Goal: Task Accomplishment & Management: Manage account settings

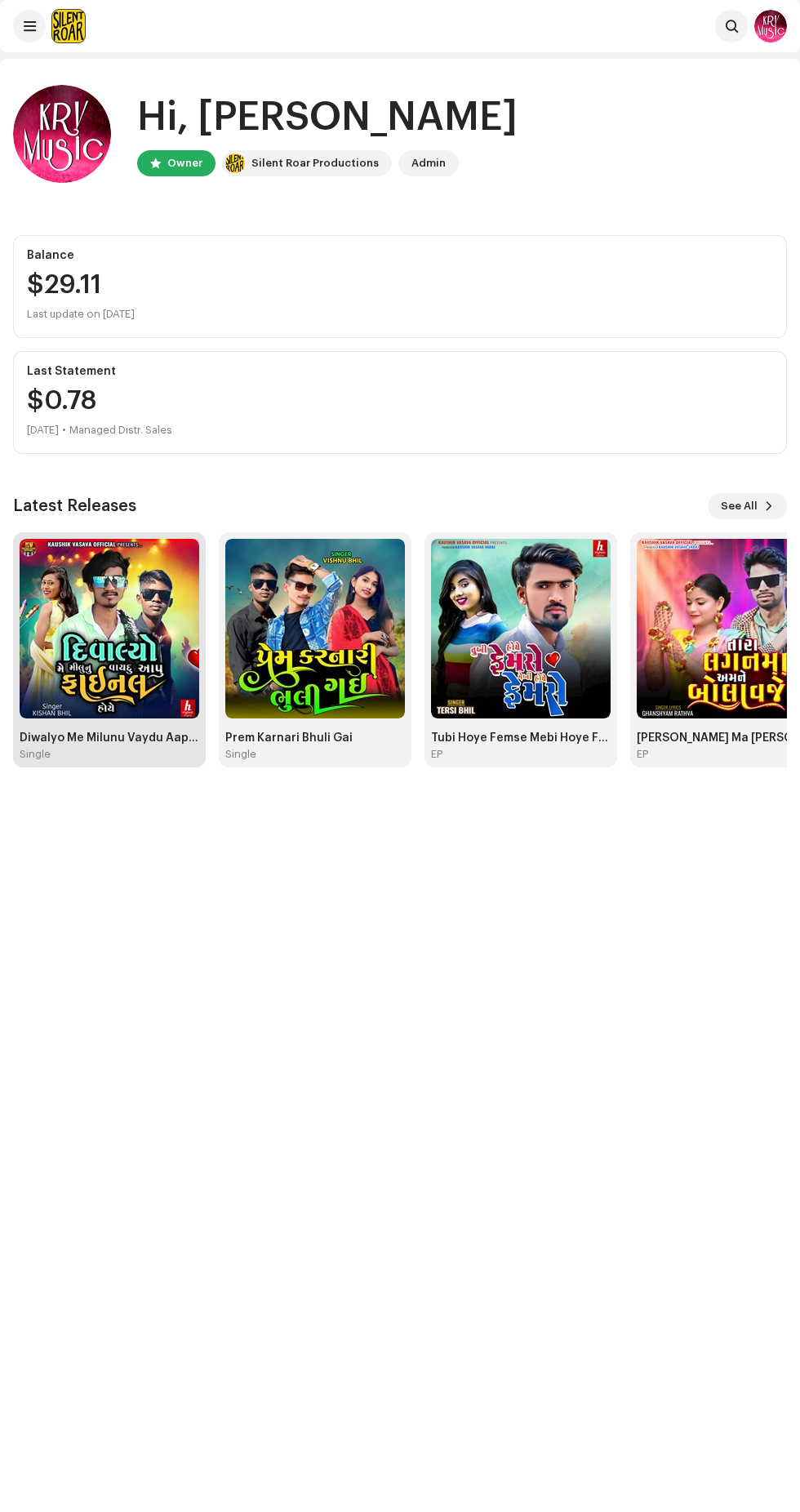
click at [137, 667] on img at bounding box center [109, 628] width 179 height 179
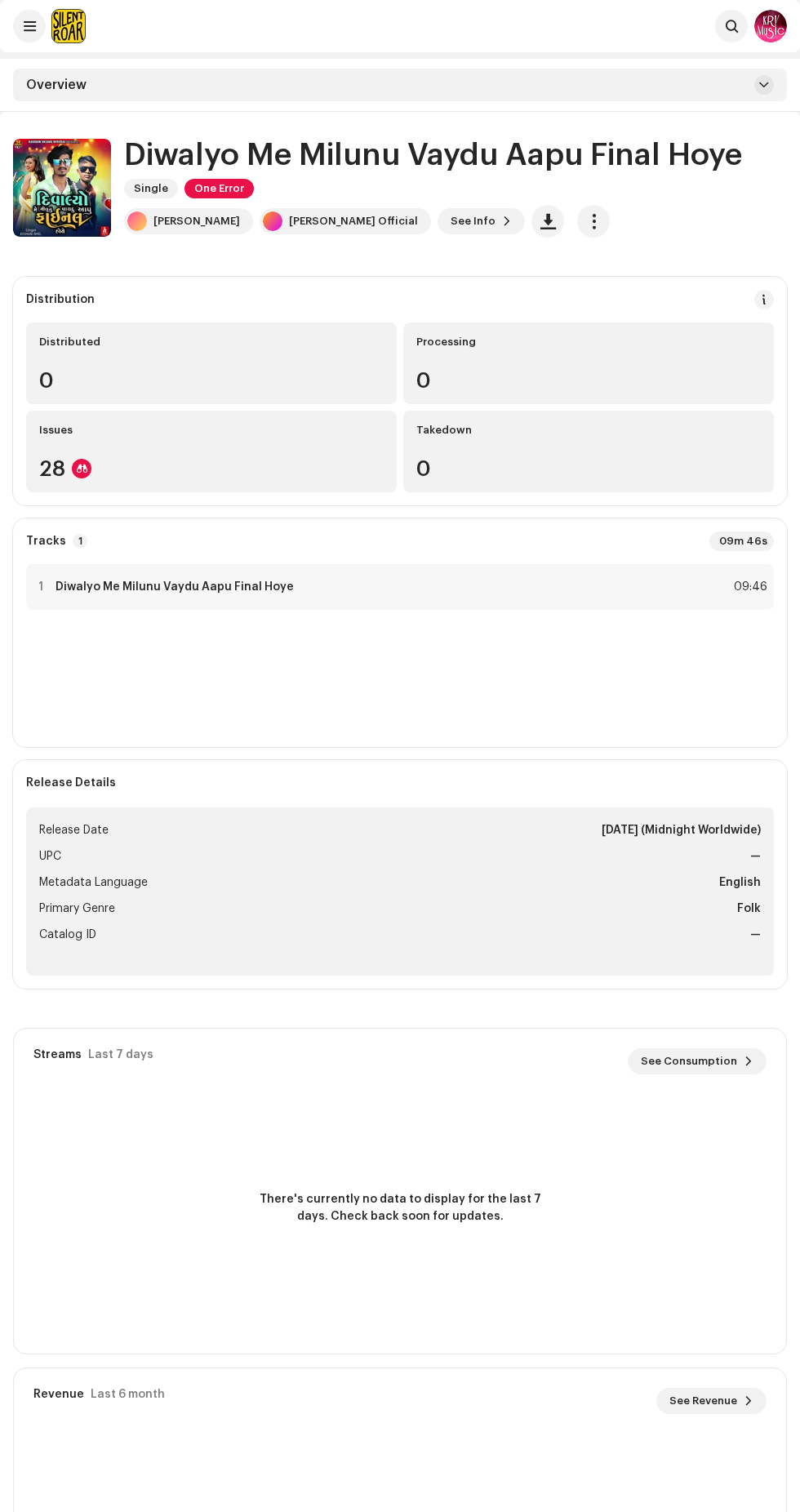
click at [234, 160] on h1 "Diwalyo Me Milunu Vaydu Aapu Final Hoye" at bounding box center [433, 155] width 618 height 35
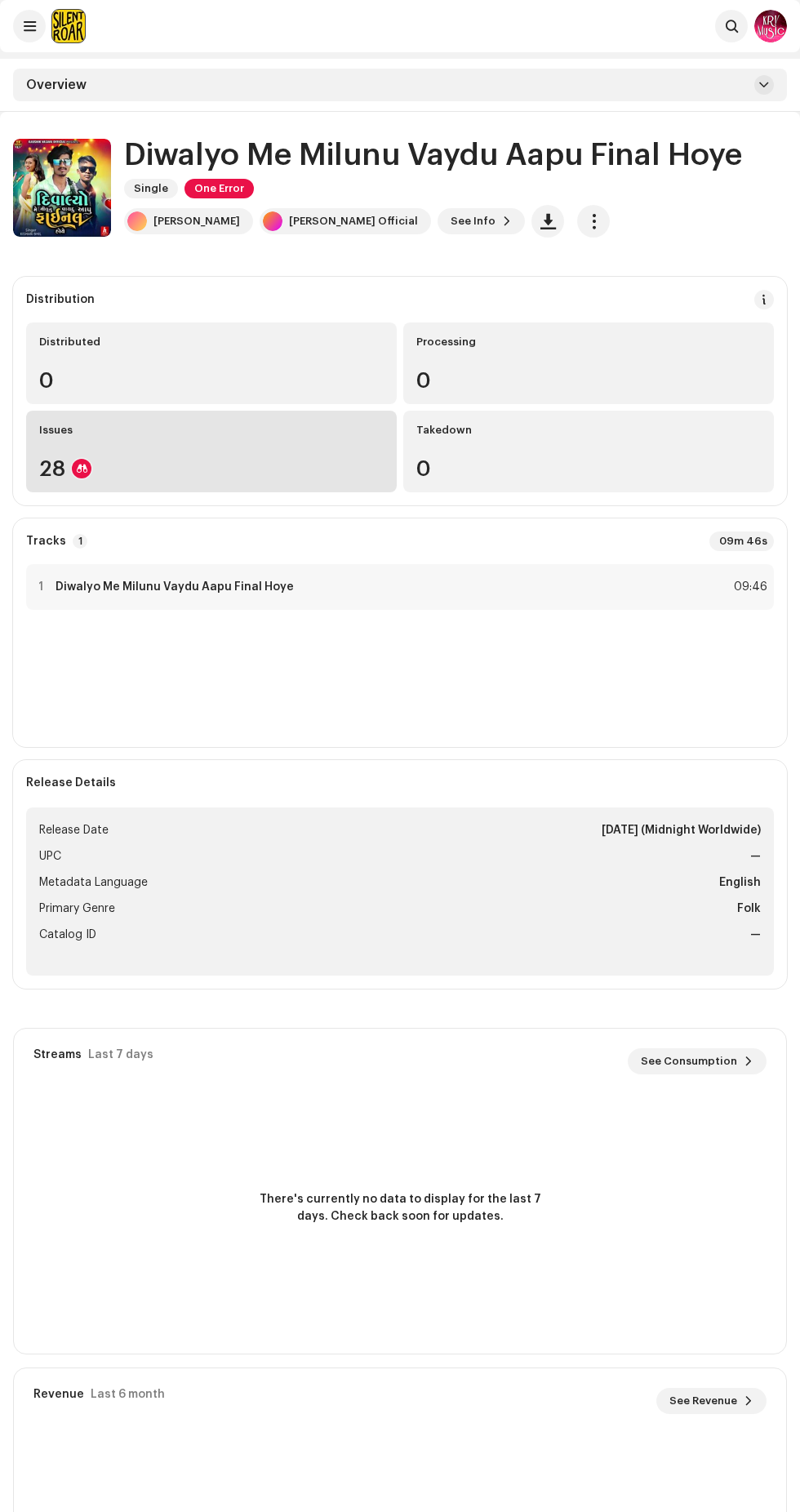
click at [284, 470] on div "28" at bounding box center [211, 468] width 344 height 21
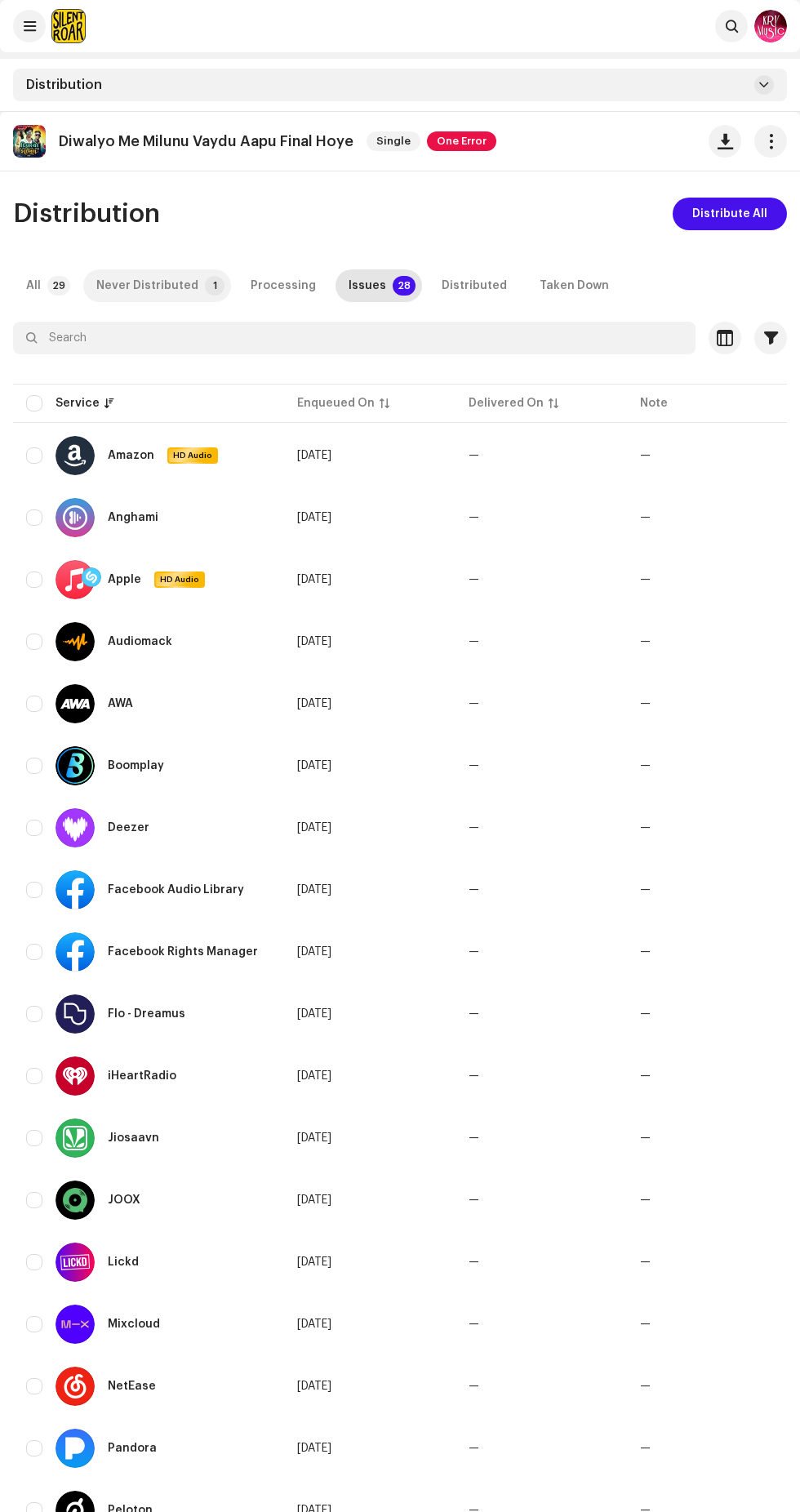
click at [187, 281] on div "Never Distributed" at bounding box center [147, 285] width 102 height 33
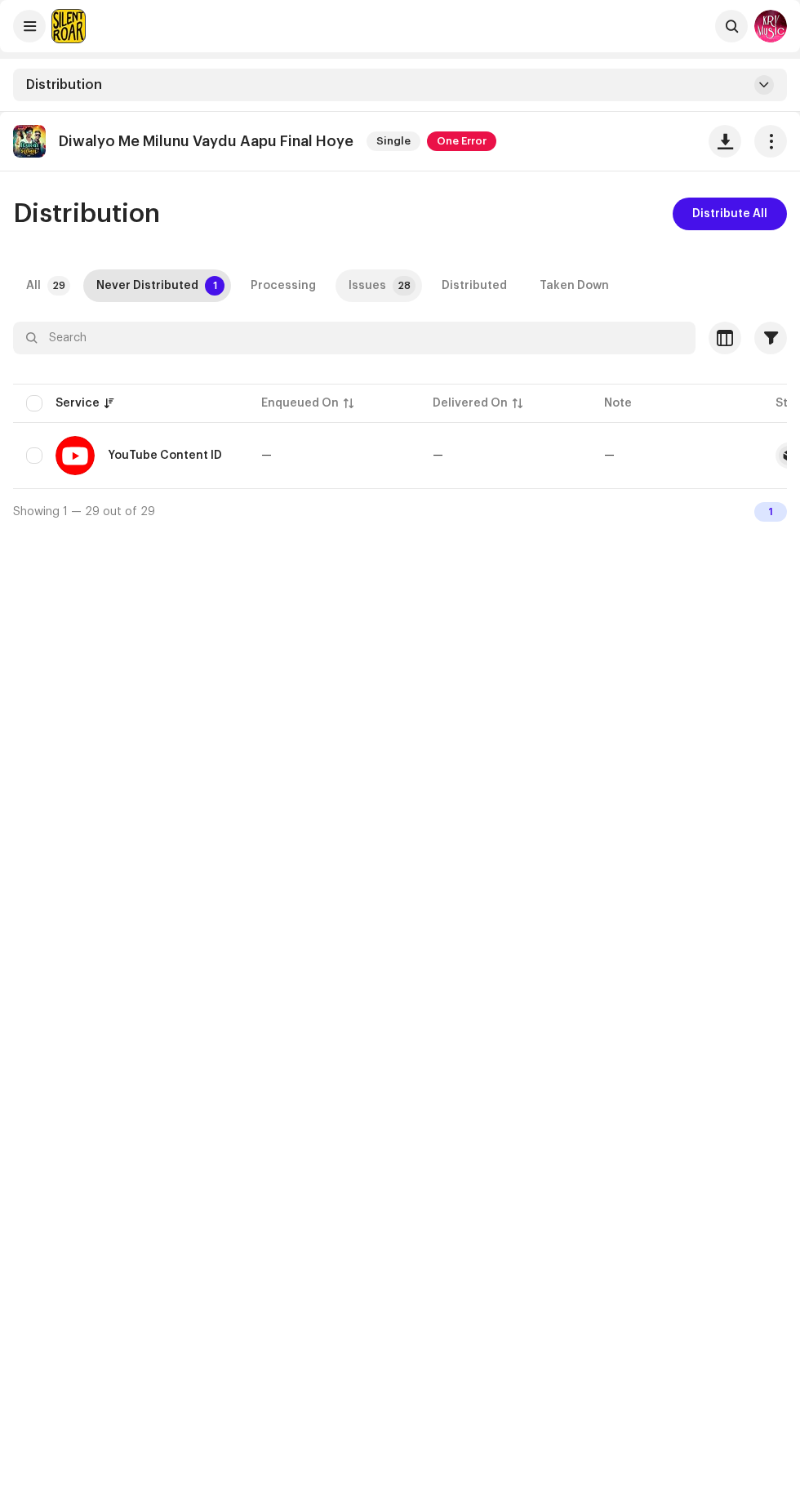
click at [392, 285] on p-badge "28" at bounding box center [403, 285] width 23 height 19
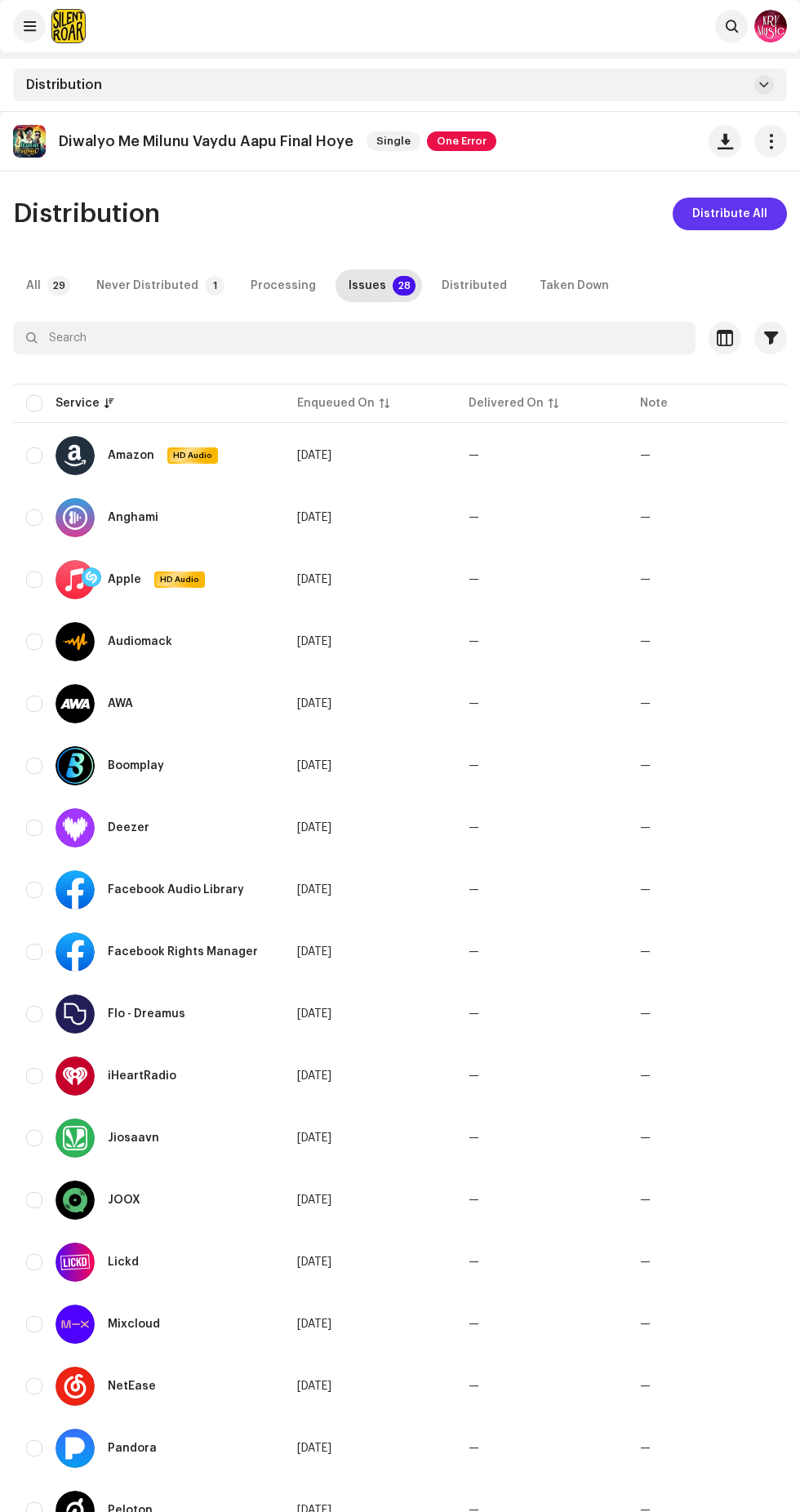
click at [703, 210] on span "Distribute All" at bounding box center [729, 214] width 75 height 33
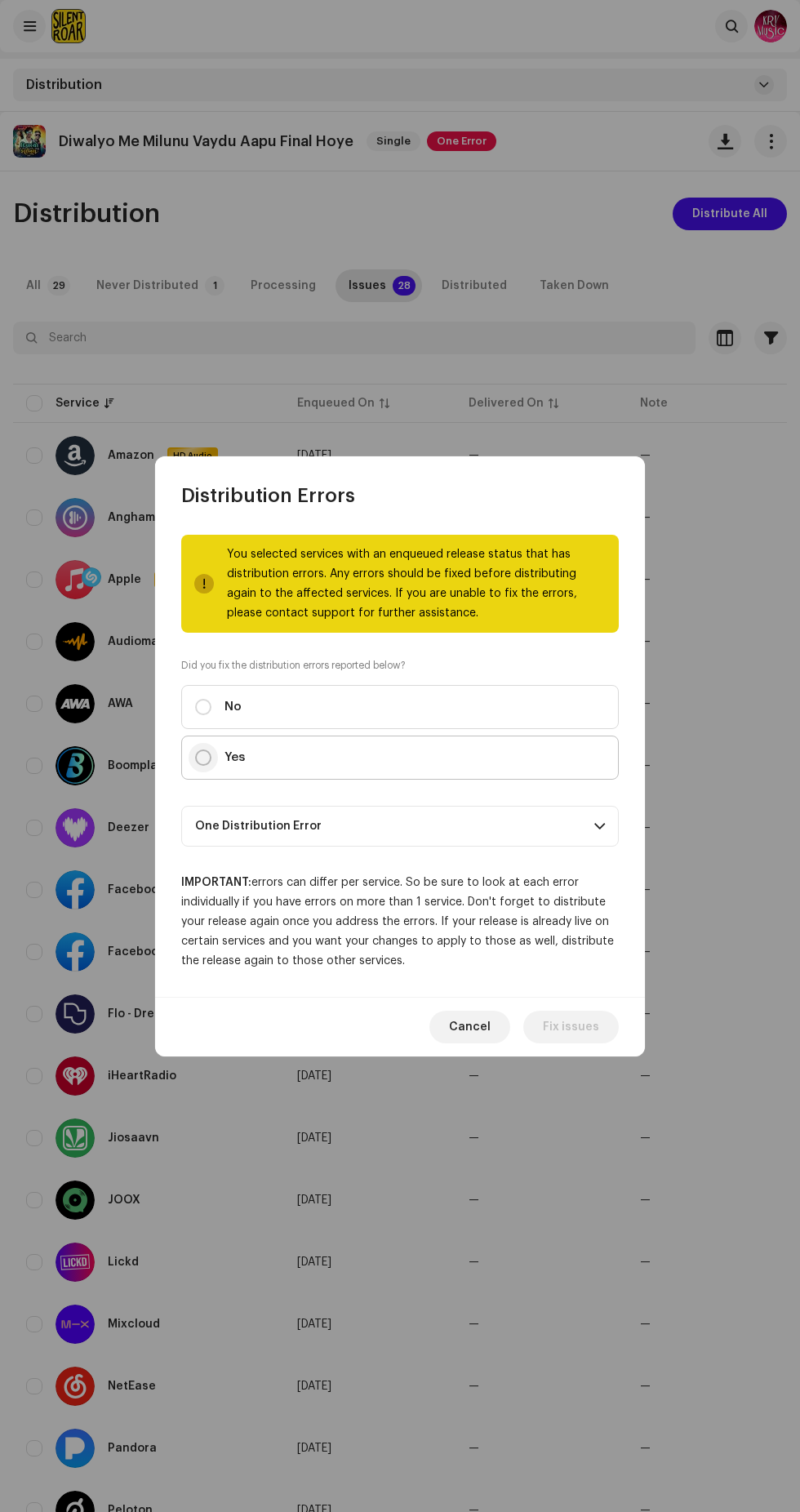
click at [209, 765] on input "Yes" at bounding box center [203, 757] width 16 height 16
radio input "true"
click at [550, 890] on div "IMPORTANT: errors can differ per service. So be sure to look at each error indi…" at bounding box center [400, 921] width 438 height 98
click at [591, 1036] on span "Distribute" at bounding box center [570, 1026] width 58 height 33
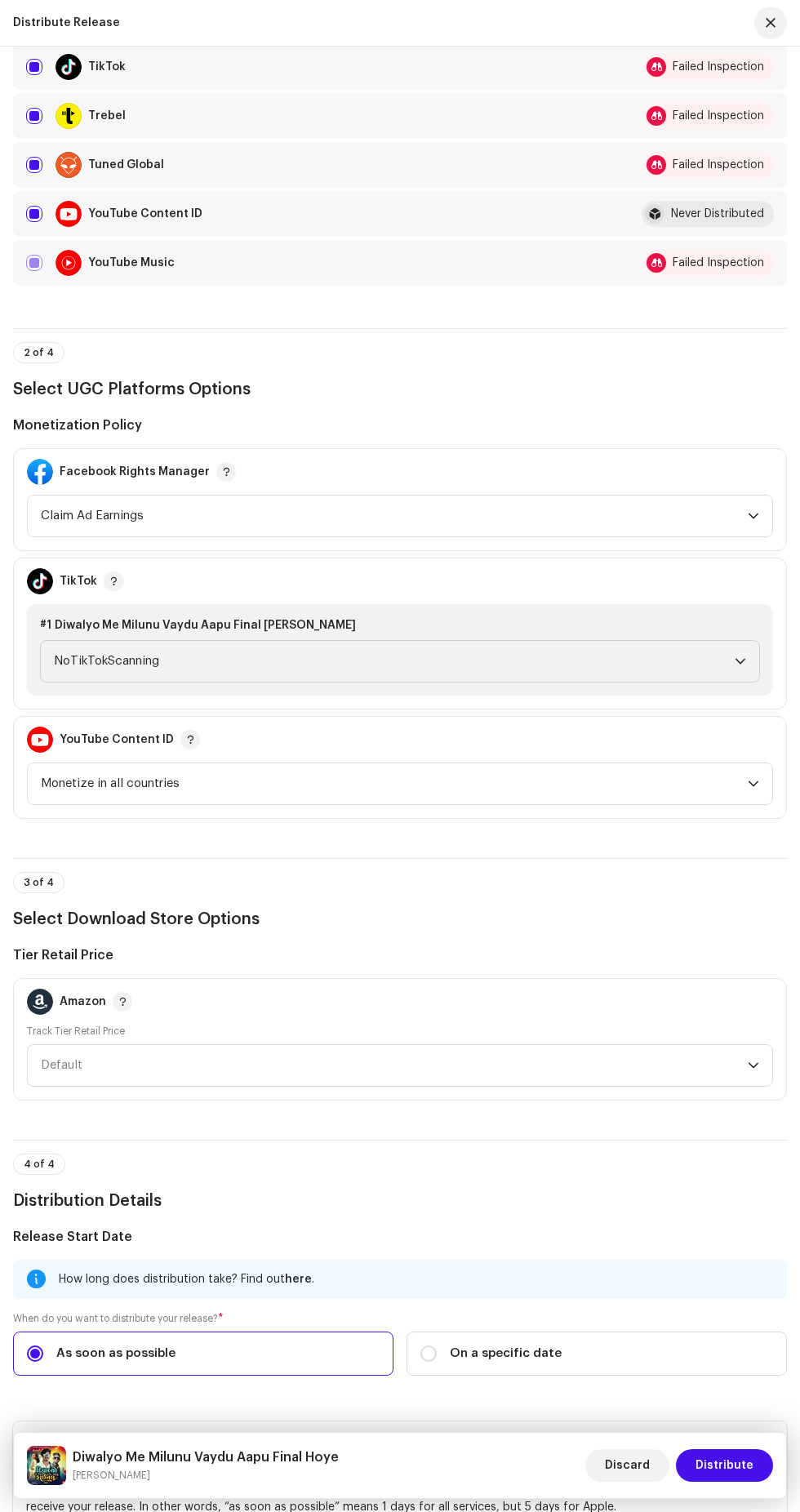
scroll to position [1414, 0]
click at [500, 227] on div "YouTube Content ID" at bounding box center [314, 214] width 576 height 26
click at [34, 223] on input "checkbox" at bounding box center [34, 214] width 16 height 16
checkbox input "false"
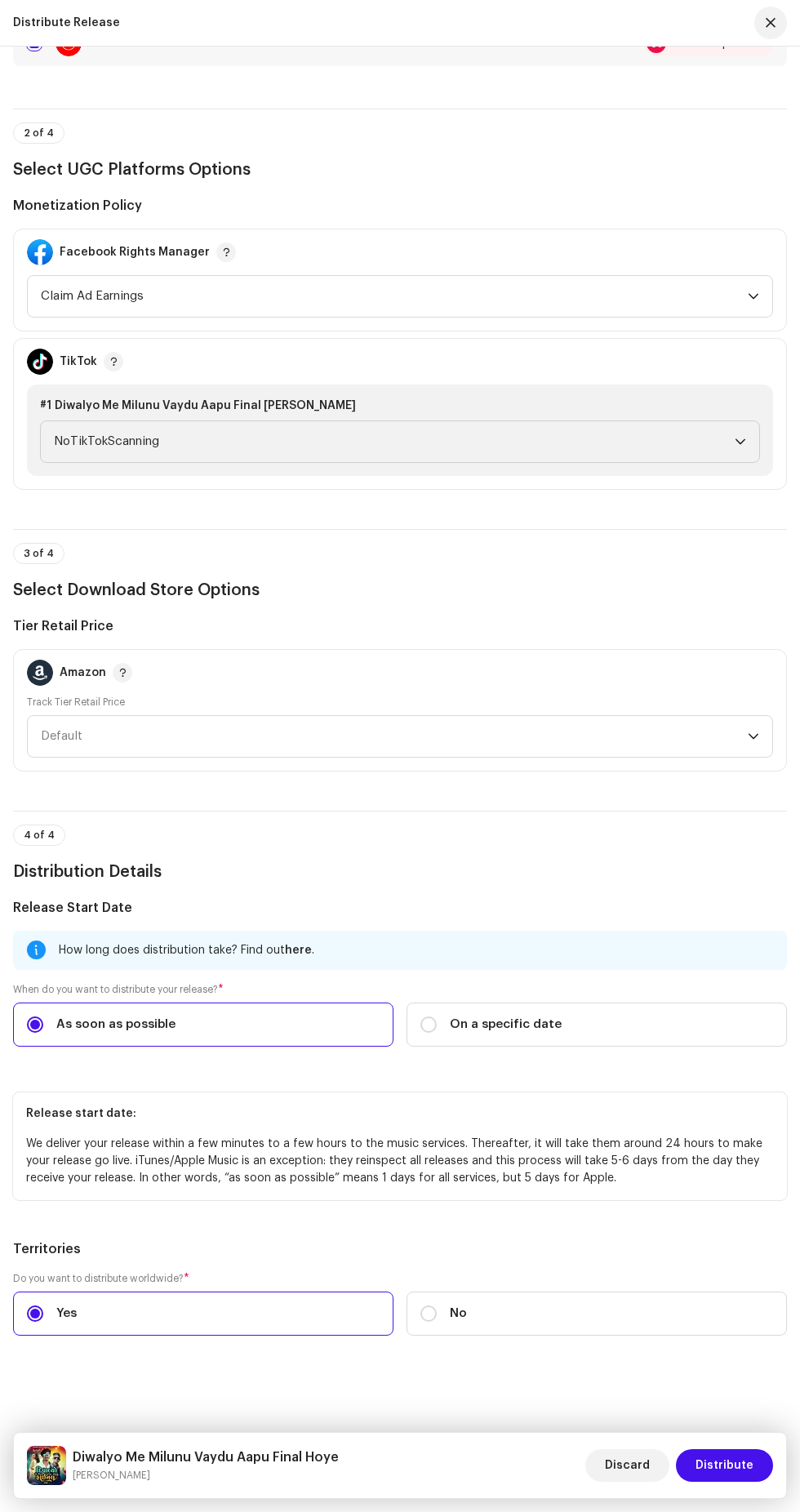
scroll to position [1876, 0]
click at [729, 1456] on span "Distribute" at bounding box center [724, 1465] width 58 height 33
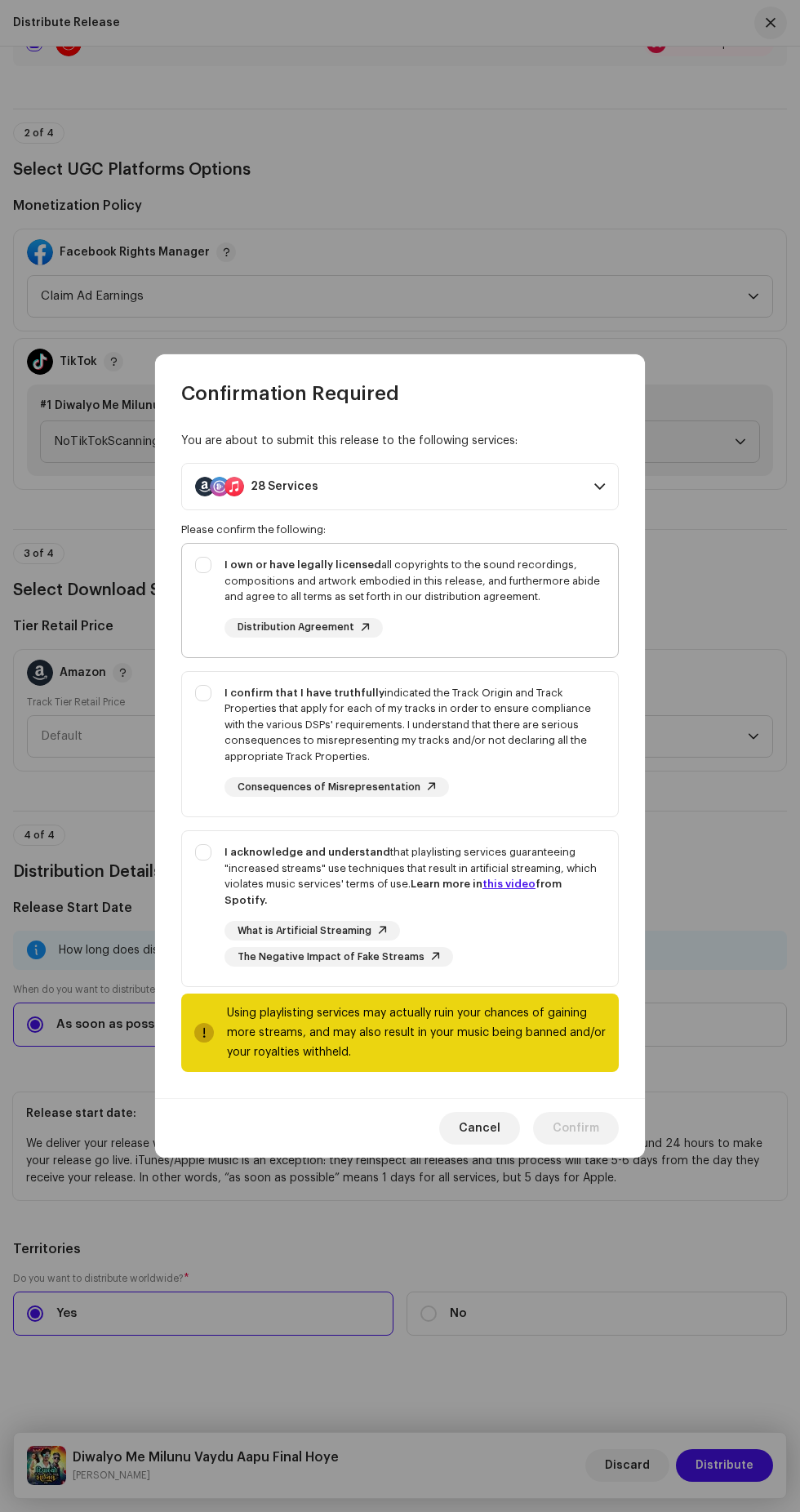
click at [191, 603] on div "I own or have legally licensed all copyrights to the sound recordings, composit…" at bounding box center [400, 597] width 436 height 107
checkbox input "true"
click at [201, 737] on div "I confirm that I have truthfully indicated the Track Origin and Track Propertie…" at bounding box center [400, 741] width 436 height 139
checkbox input "true"
click at [193, 886] on div "I acknowledge and understand that playlisting services guaranteeing "increased …" at bounding box center [400, 905] width 436 height 148
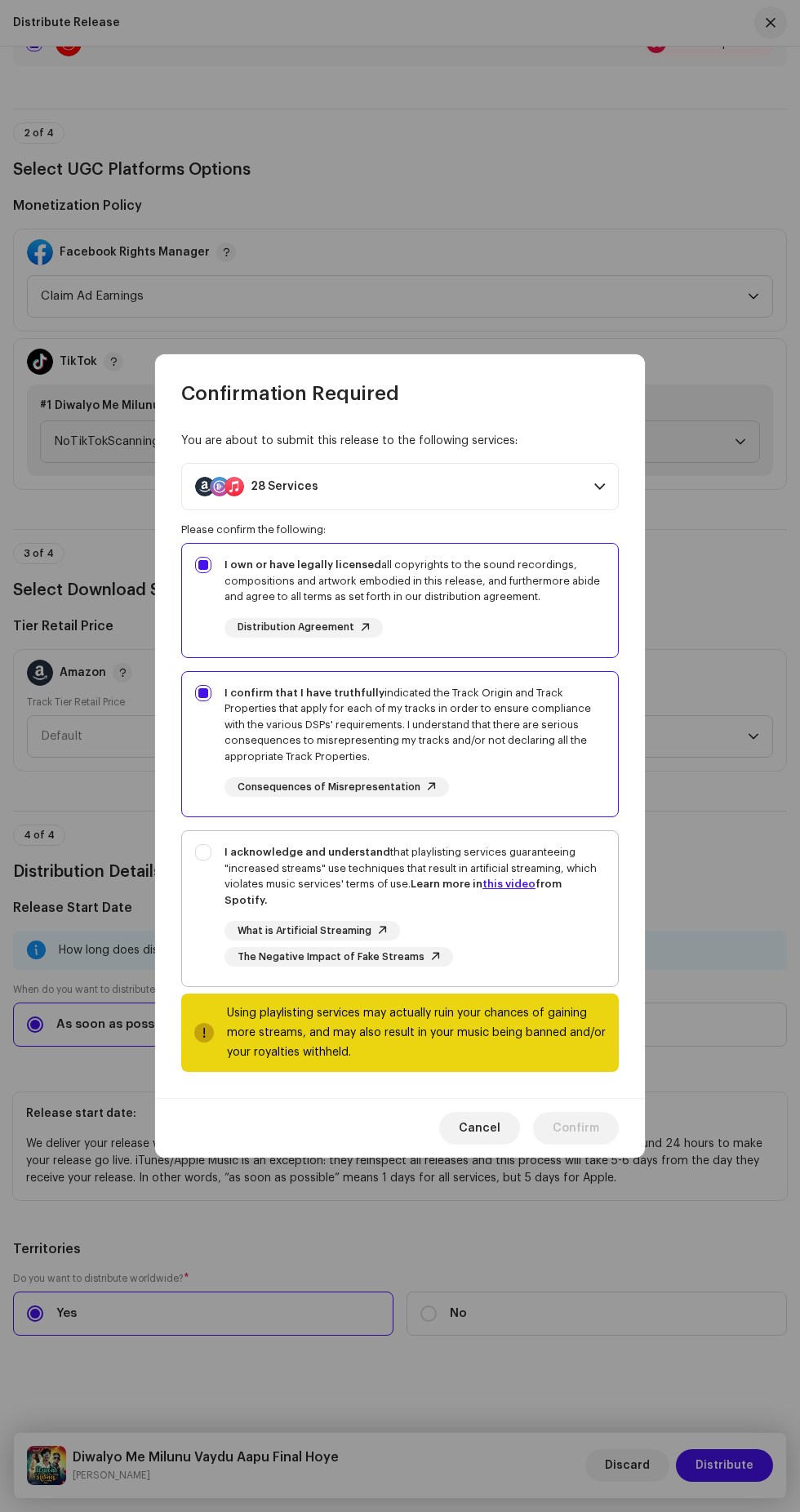
checkbox input "true"
click at [587, 1119] on span "Confirm" at bounding box center [575, 1127] width 46 height 33
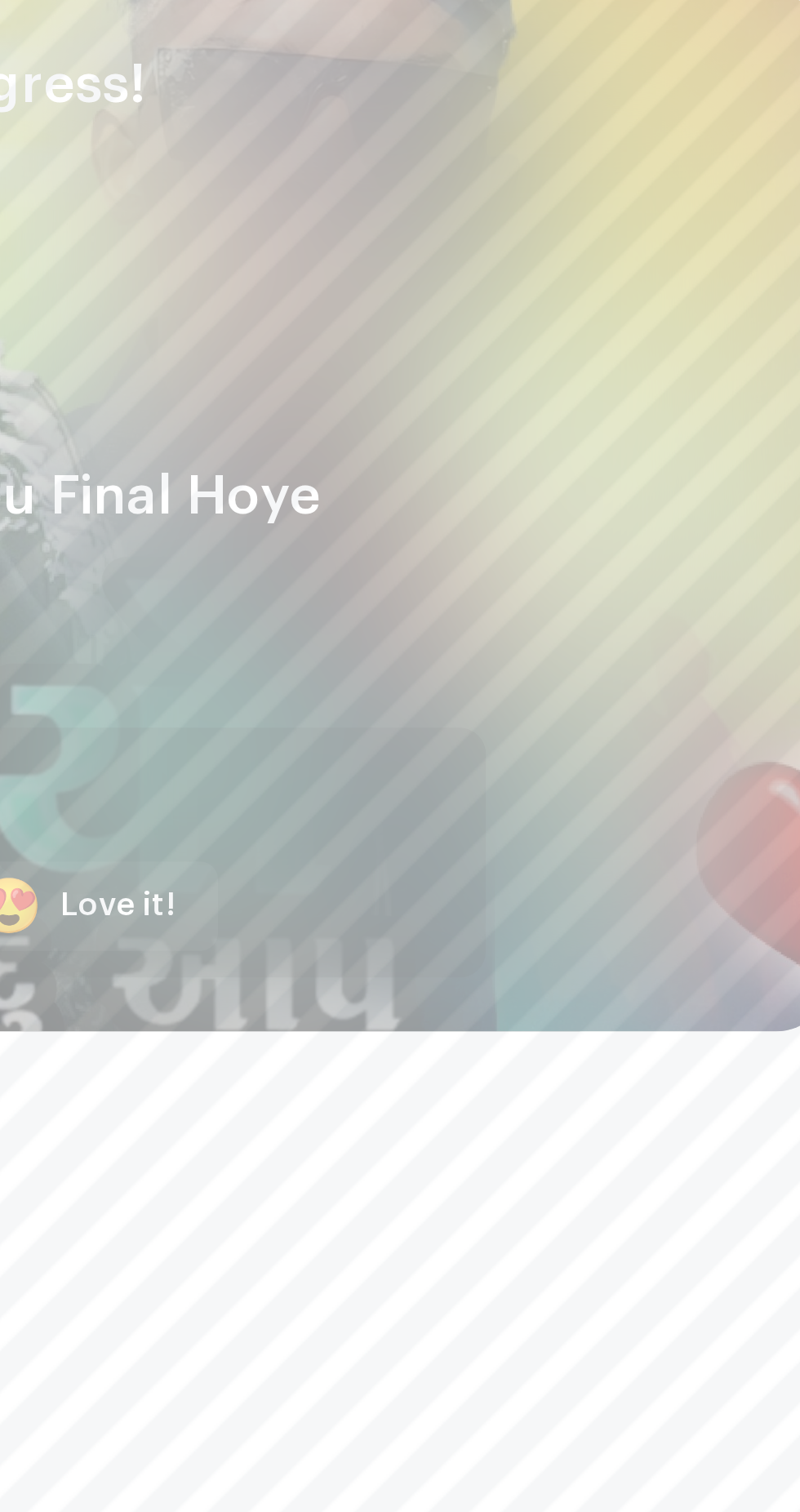
scroll to position [0, 0]
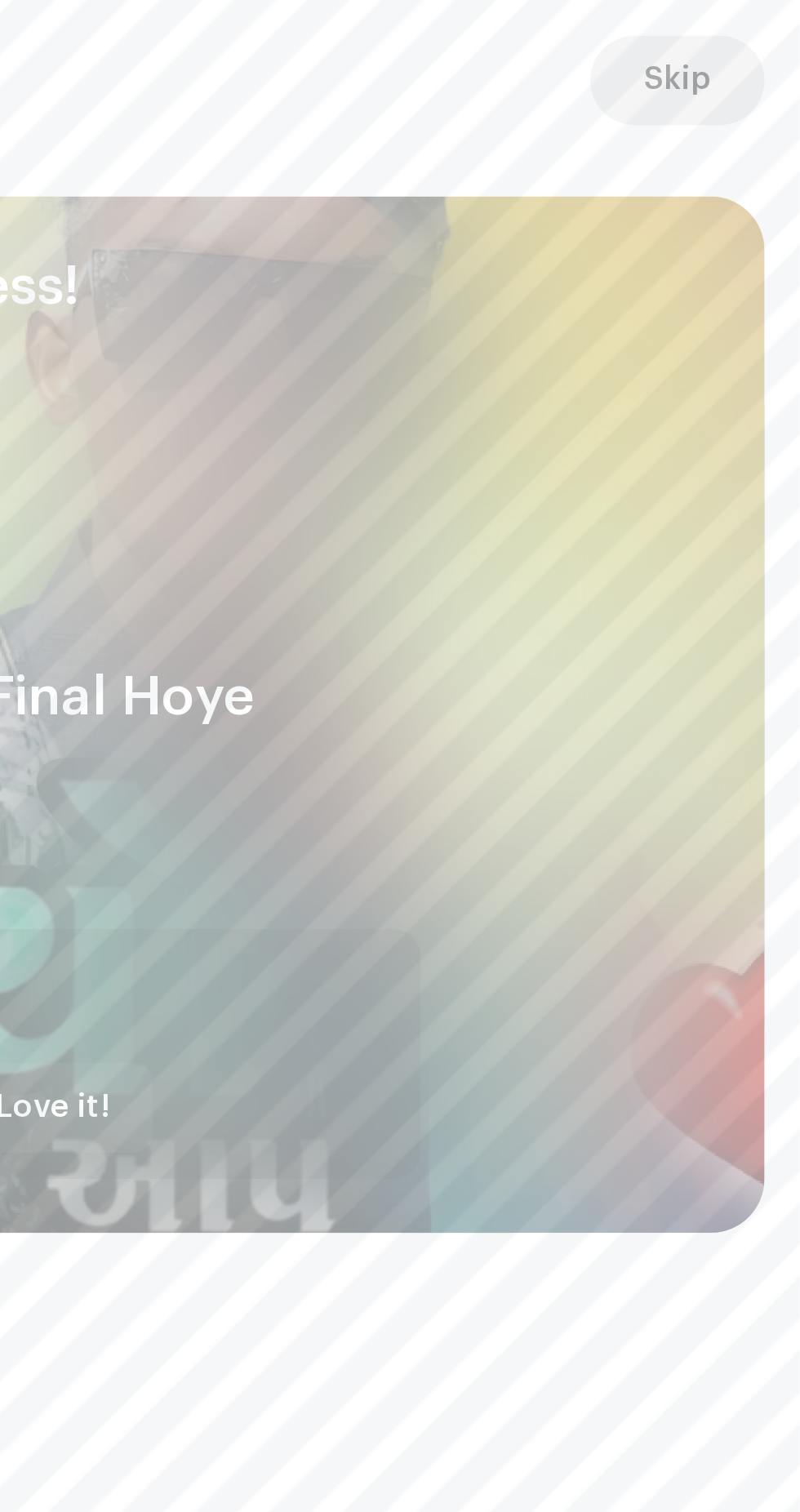
click at [765, 18] on span "Skip" at bounding box center [755, 29] width 24 height 33
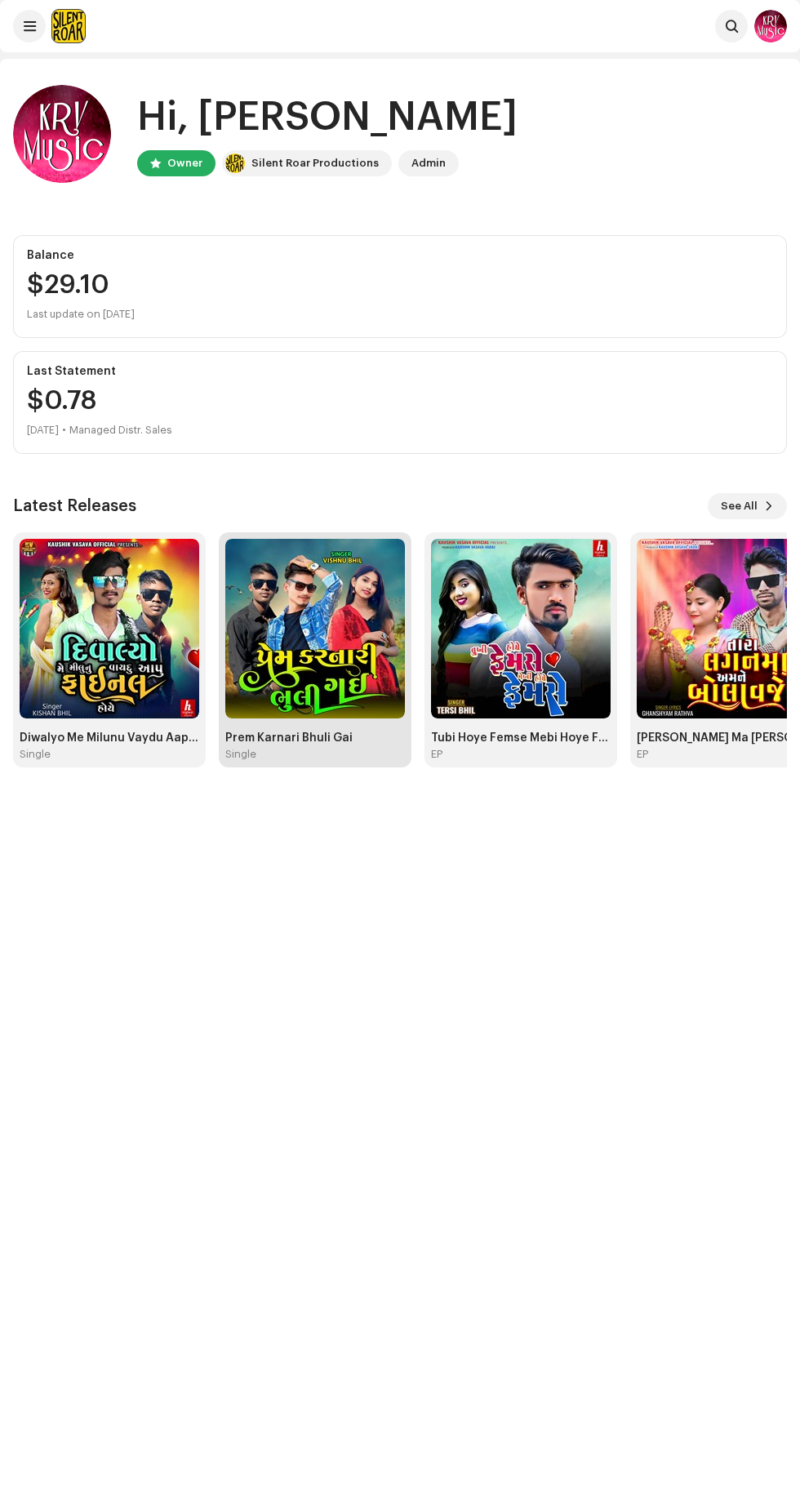
click at [359, 671] on img at bounding box center [315, 628] width 179 height 179
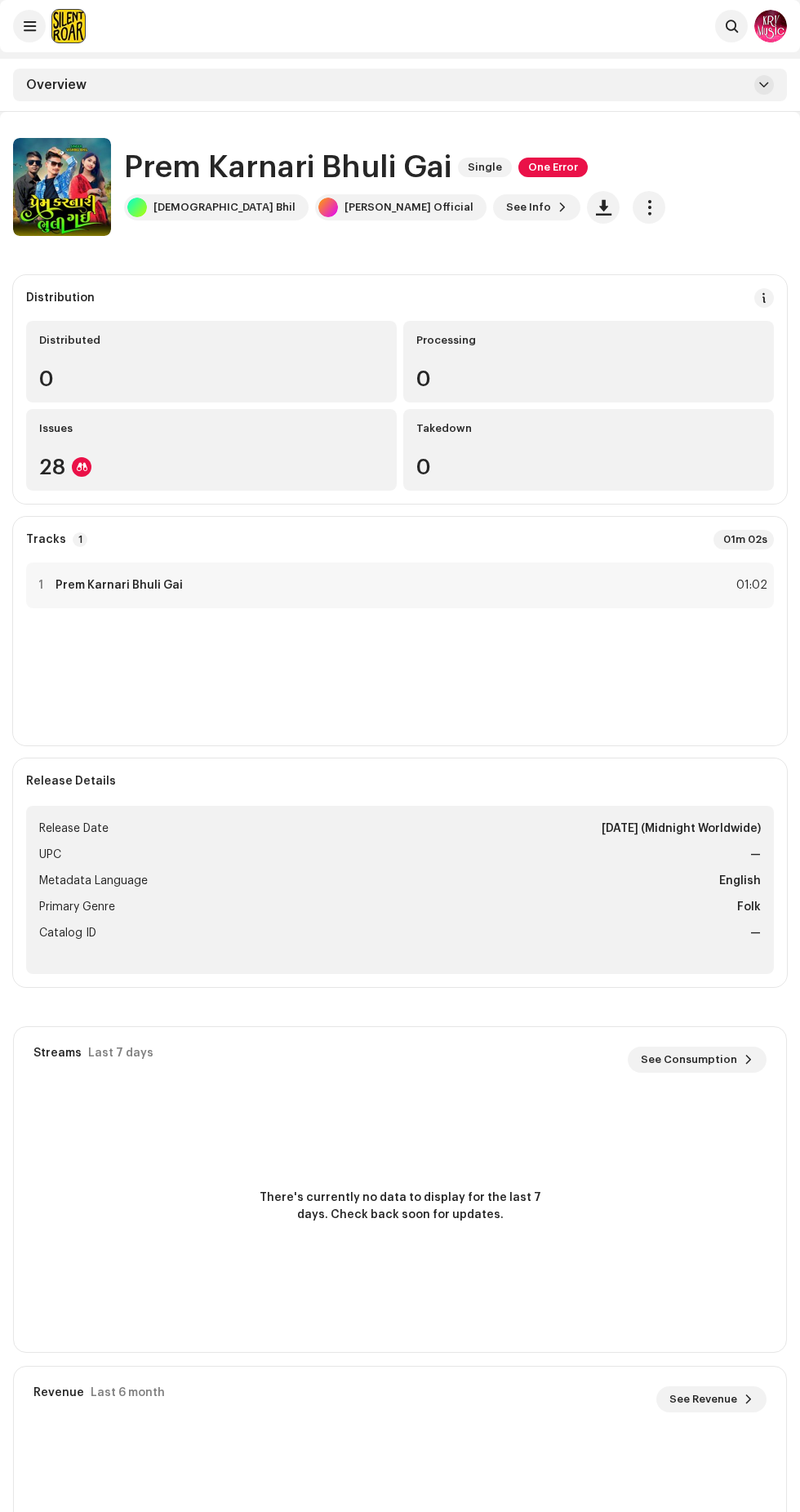
click at [581, 164] on span "One Error" at bounding box center [553, 167] width 69 height 19
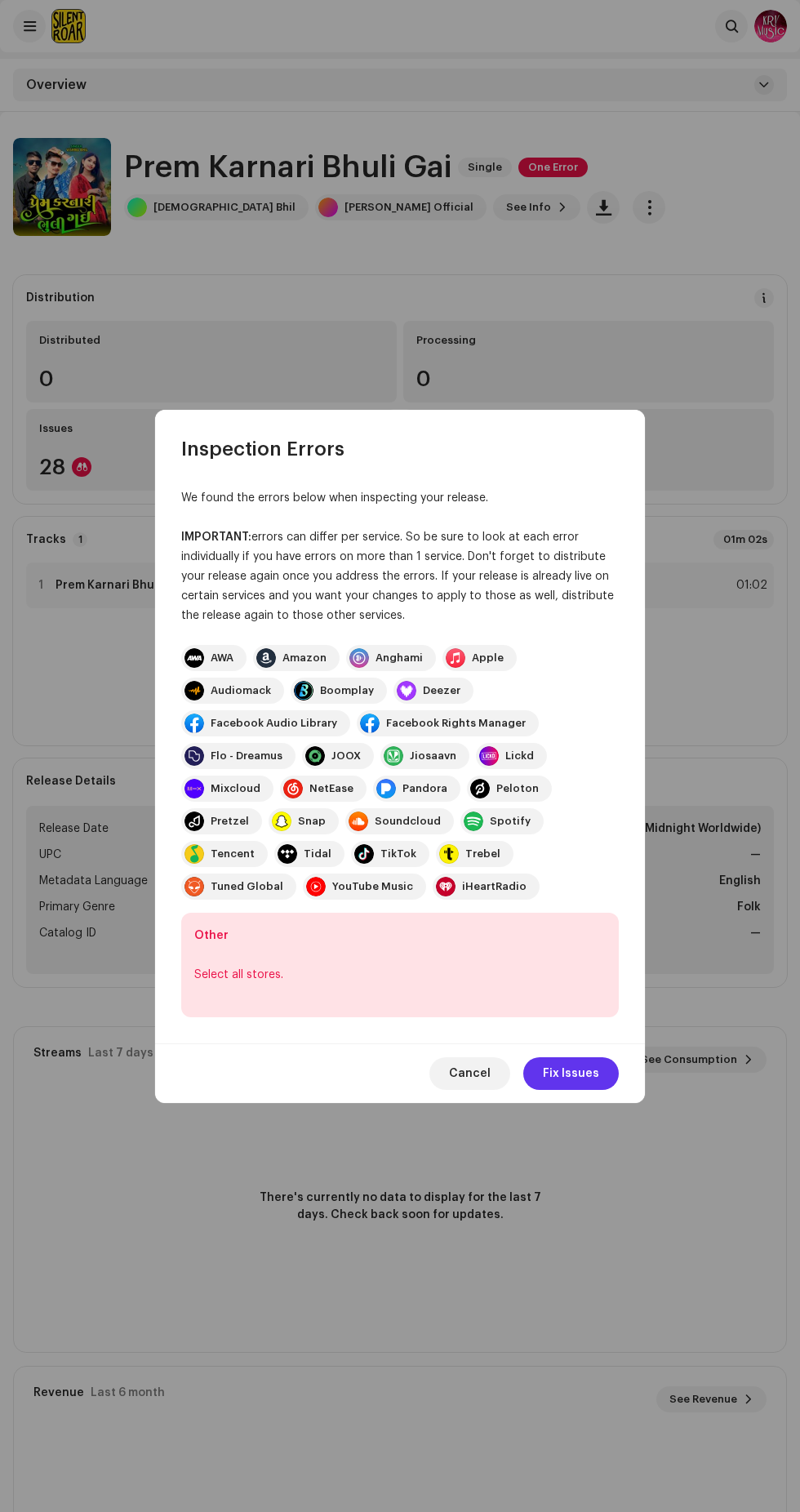
click at [589, 1057] on span "Fix Issues" at bounding box center [571, 1073] width 56 height 33
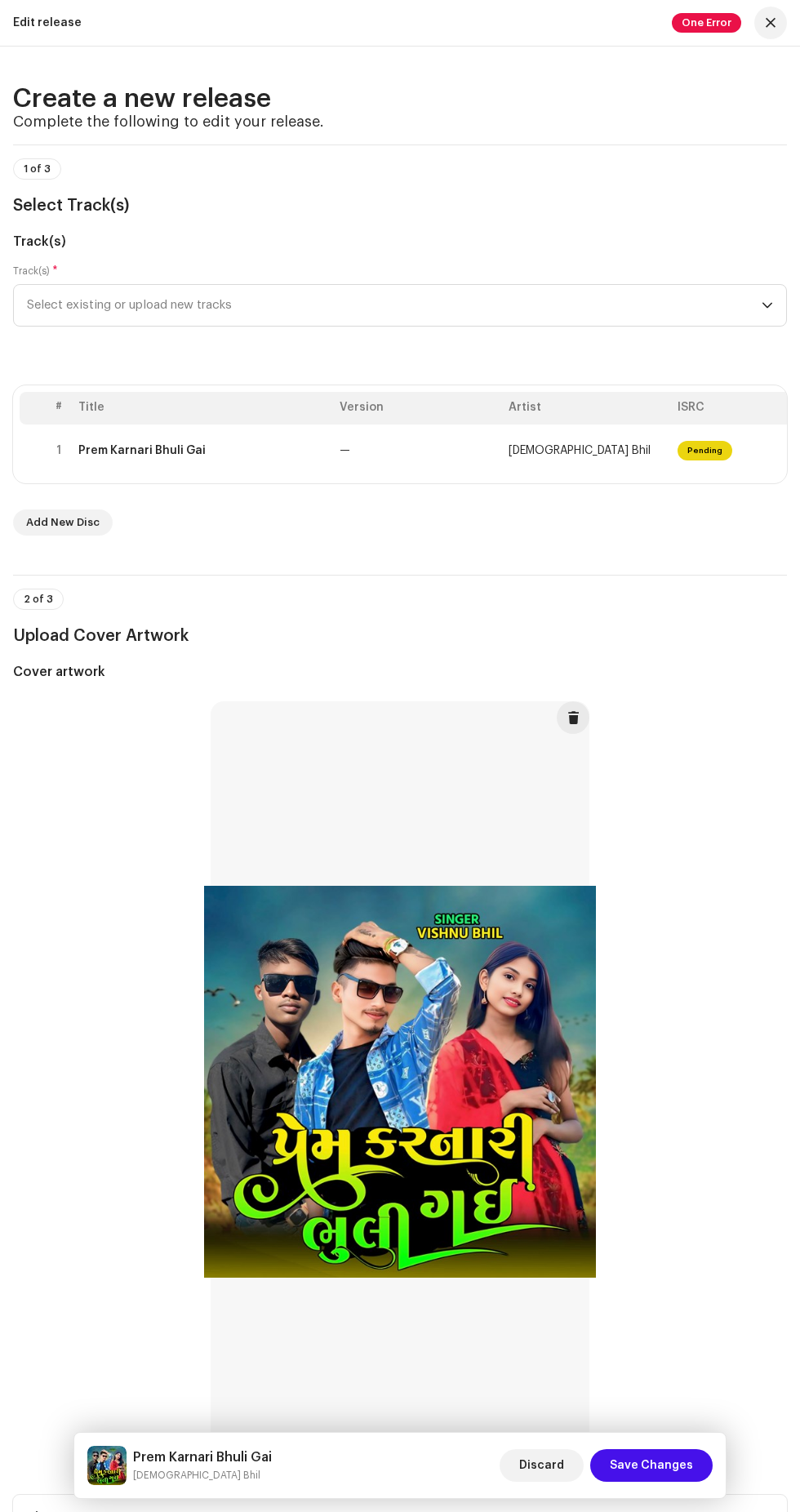
click at [563, 1440] on div "Prem Karnari Bhuli Gai Vishnu Bhil Discard Save Changes" at bounding box center [400, 1466] width 652 height 66
click at [573, 1438] on div "Prem Karnari Bhuli Gai Vishnu Bhil Discard Save Changes" at bounding box center [400, 1466] width 652 height 66
click at [675, 1440] on div "Prem Karnari Bhuli Gai Vishnu Bhil Discard Save Changes" at bounding box center [400, 1466] width 652 height 66
click at [549, 1440] on div "Prem Karnari Bhuli Gai Vishnu Bhil Discard Save Changes" at bounding box center [400, 1466] width 652 height 66
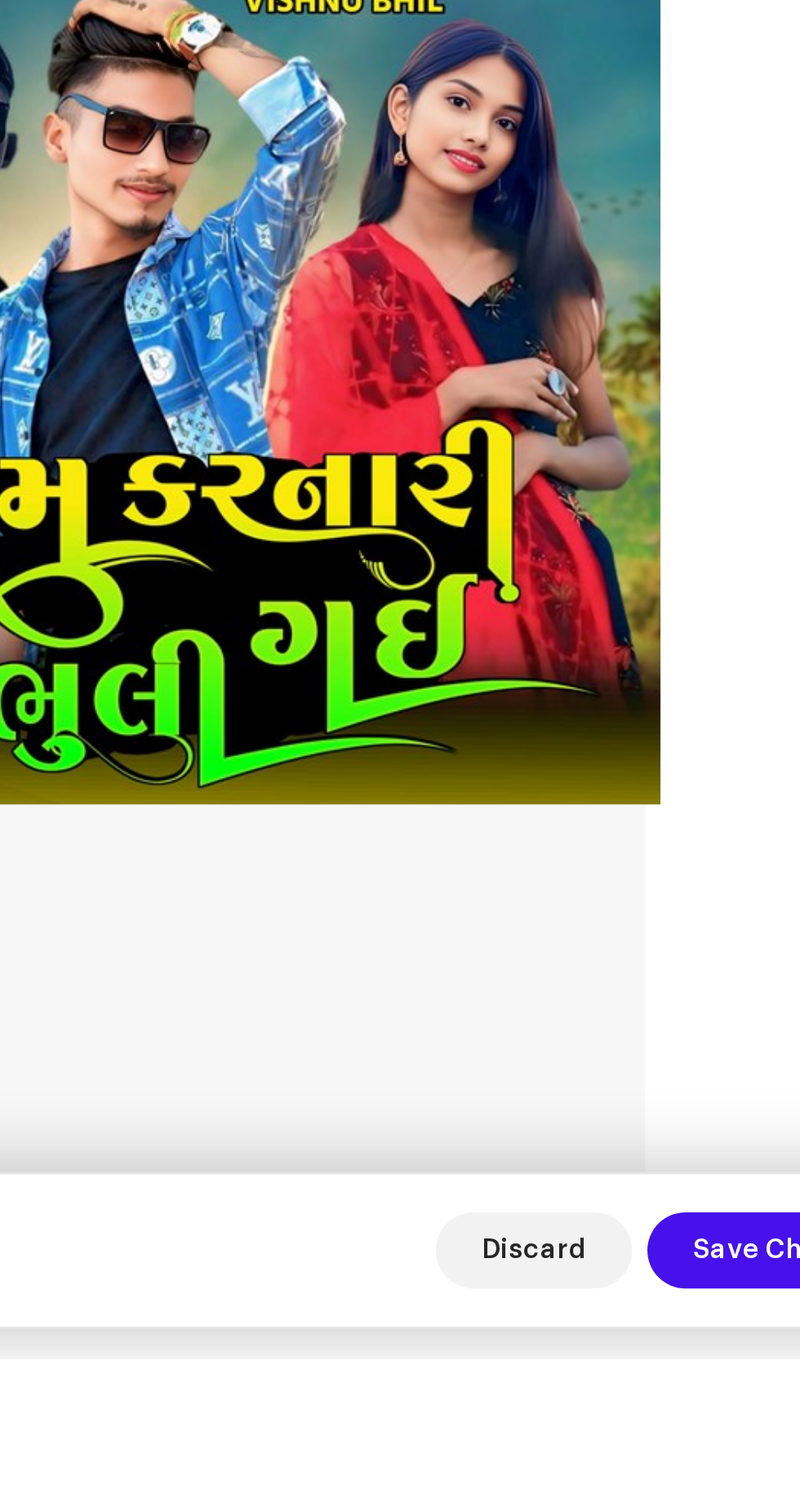
scroll to position [69, 0]
click at [564, 1482] on span "Discard" at bounding box center [541, 1465] width 45 height 33
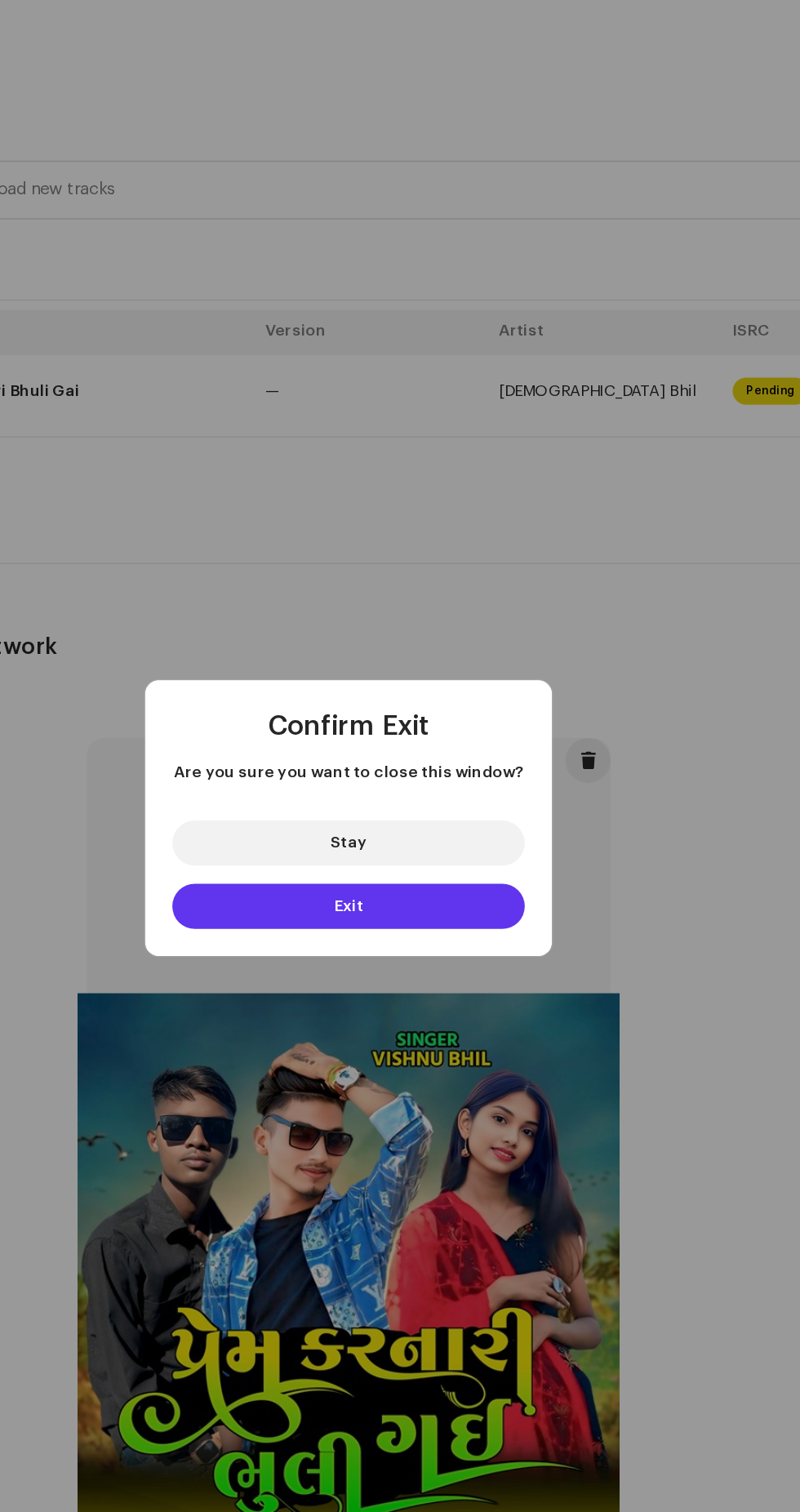
click at [497, 836] on button "Exit" at bounding box center [400, 819] width 254 height 33
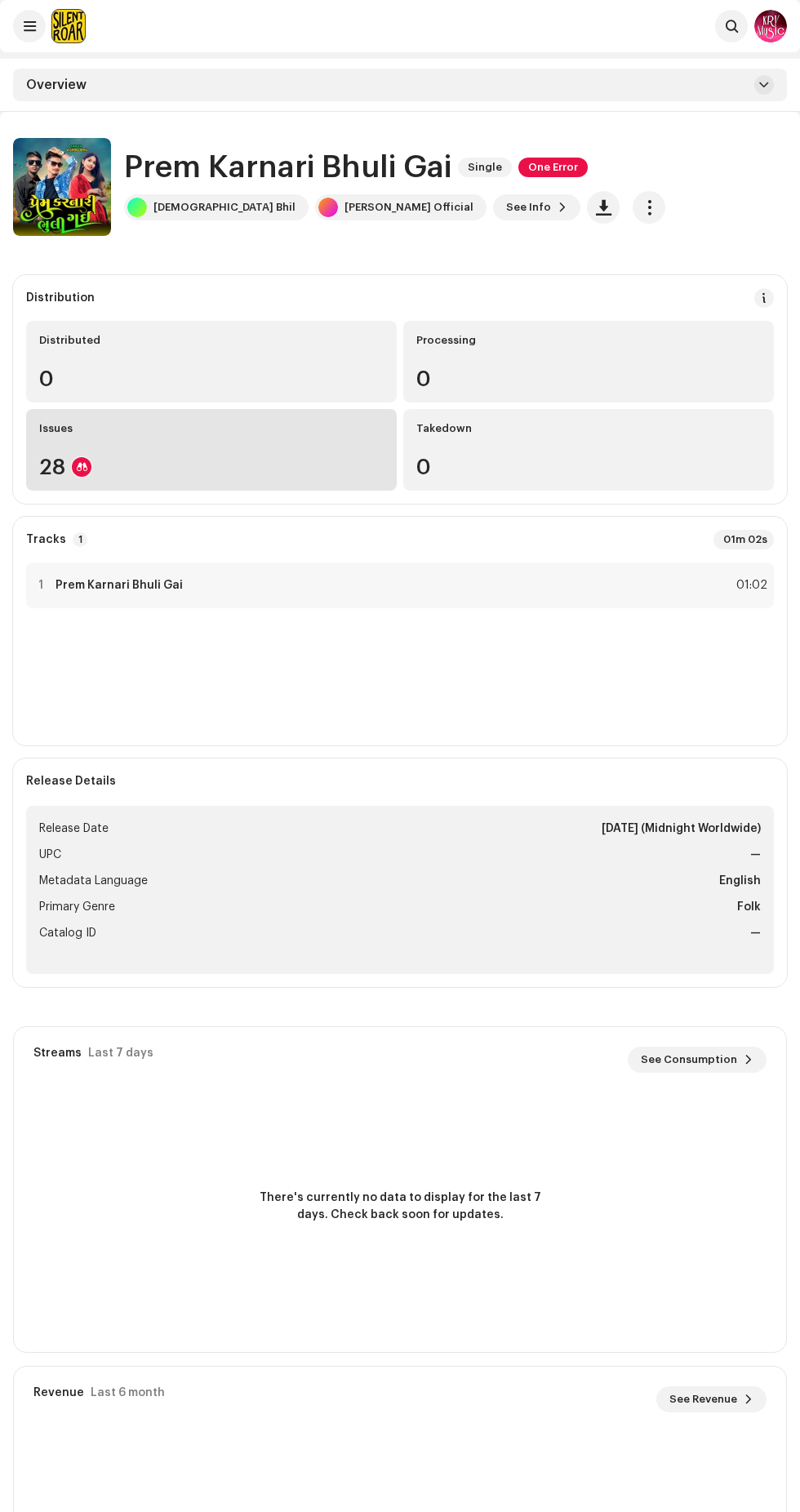
click at [344, 469] on div "28" at bounding box center [211, 466] width 344 height 21
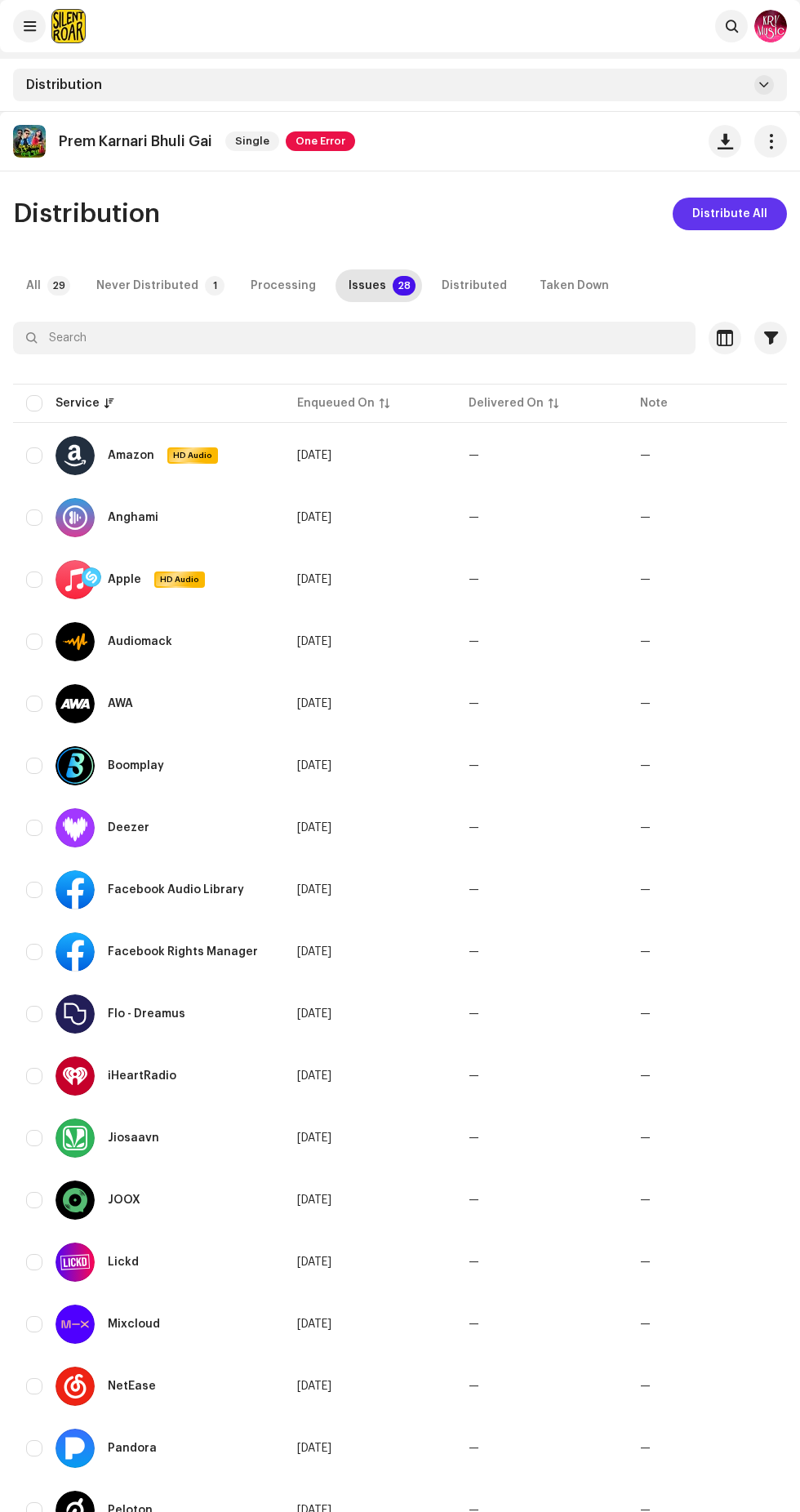
click at [743, 208] on span "Distribute All" at bounding box center [729, 214] width 75 height 33
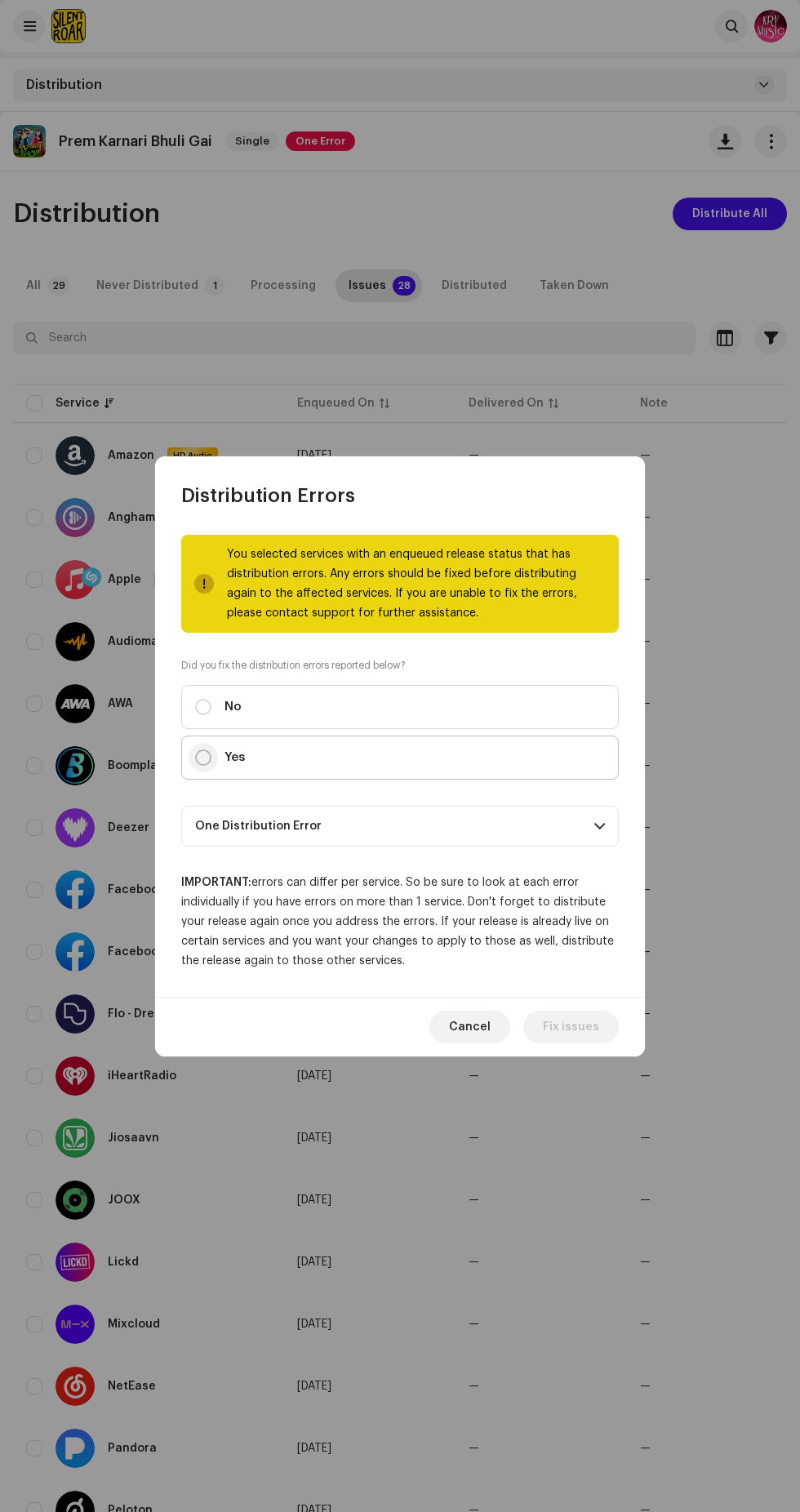
click at [202, 765] on input "Yes" at bounding box center [203, 757] width 16 height 16
radio input "true"
click at [582, 1032] on span "Distribute" at bounding box center [570, 1026] width 58 height 33
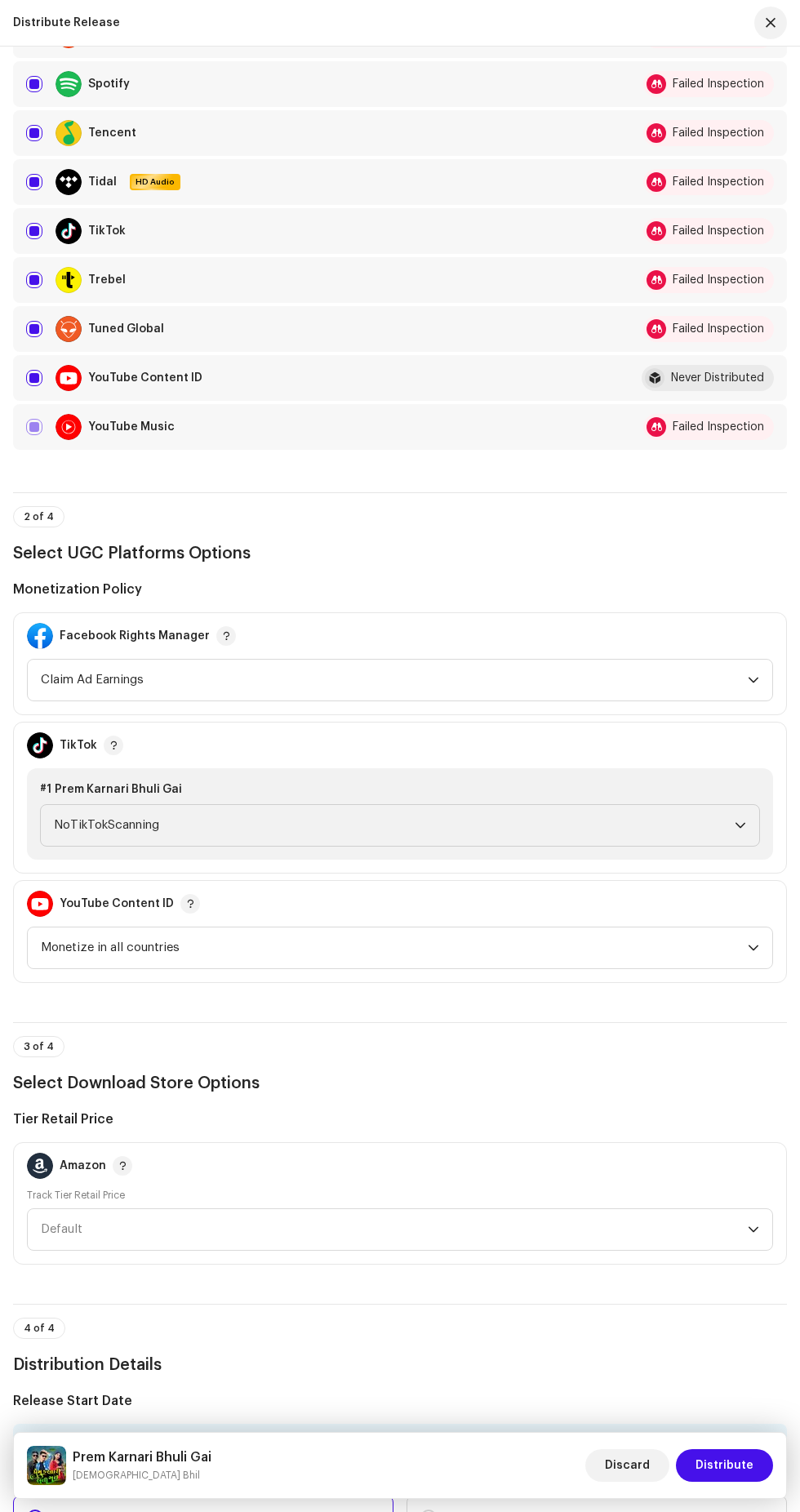
scroll to position [1250, 0]
click at [68, 391] on div at bounding box center [68, 378] width 26 height 26
click at [65, 391] on div at bounding box center [68, 378] width 26 height 26
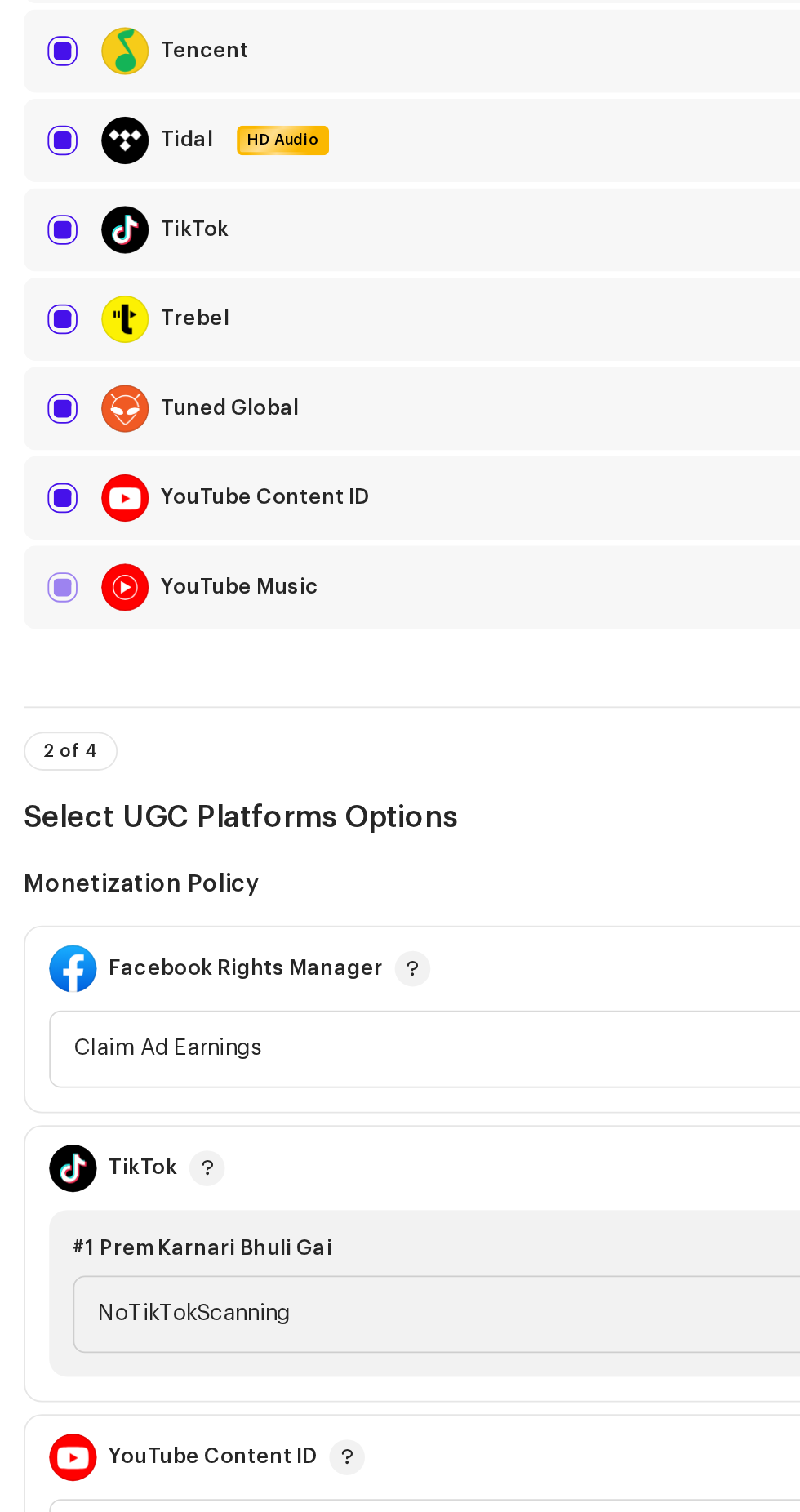
click at [35, 386] on input "checkbox" at bounding box center [34, 377] width 16 height 16
checkbox input "false"
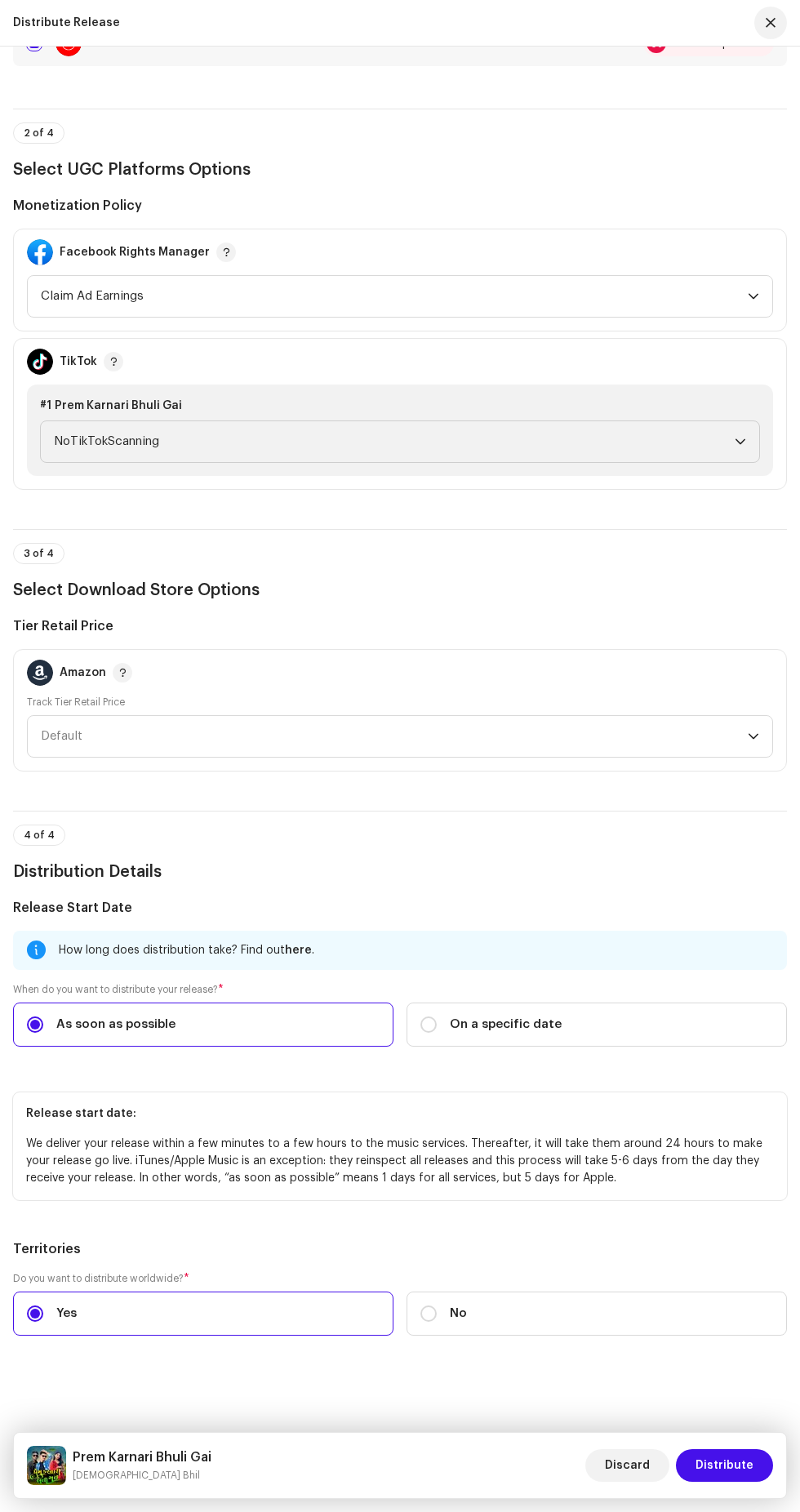
scroll to position [1761, 0]
click at [728, 1482] on span "Distribute" at bounding box center [724, 1465] width 58 height 33
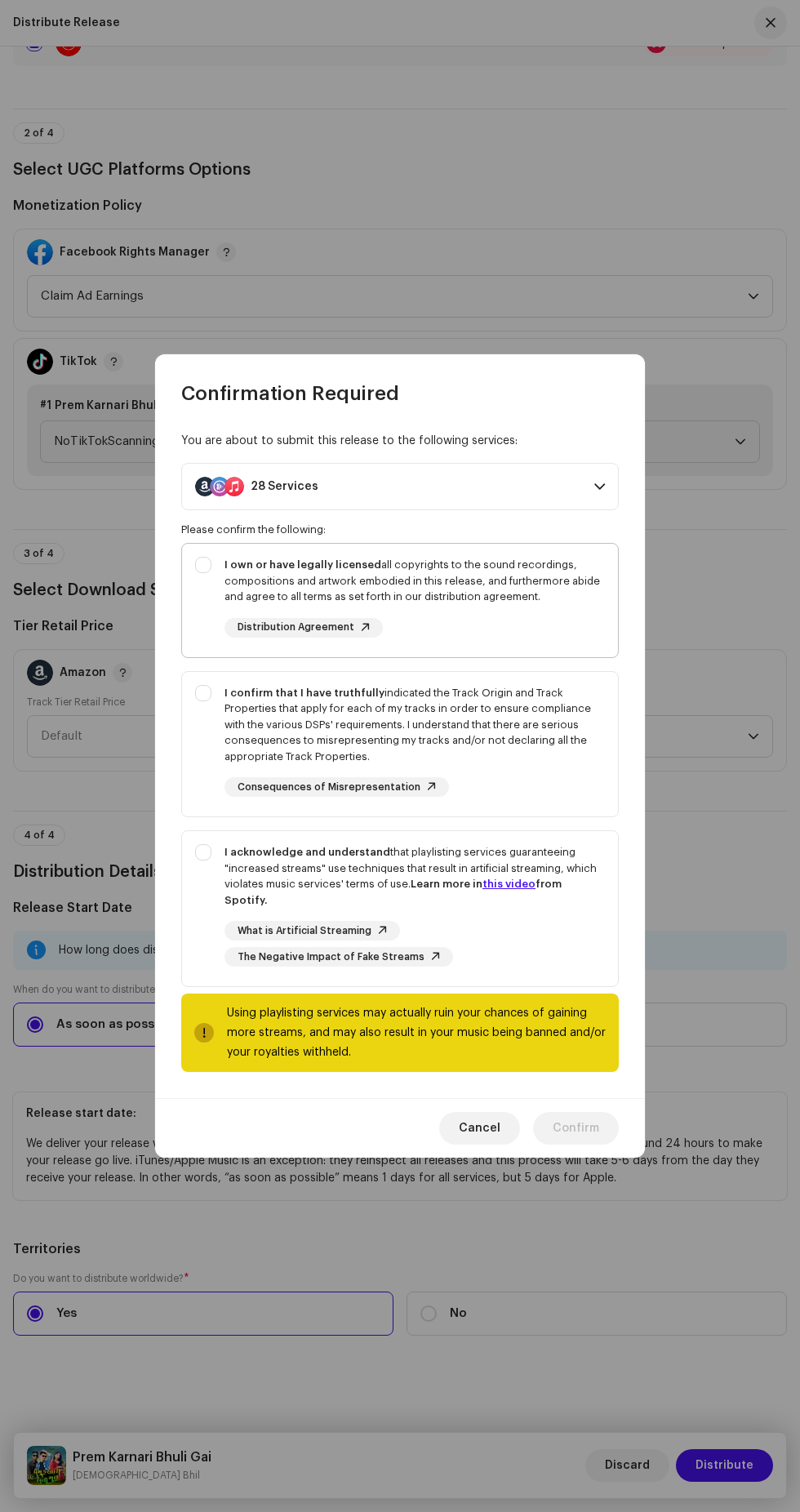
click at [201, 650] on div "I own or have legally licensed all copyrights to the sound recordings, composit…" at bounding box center [400, 597] width 436 height 107
checkbox input "true"
click at [189, 800] on div "I confirm that I have truthfully indicated the Track Origin and Track Propertie…" at bounding box center [400, 741] width 436 height 139
checkbox input "true"
click at [202, 976] on div "I acknowledge and understand that playlisting services guaranteeing "increased …" at bounding box center [400, 905] width 436 height 148
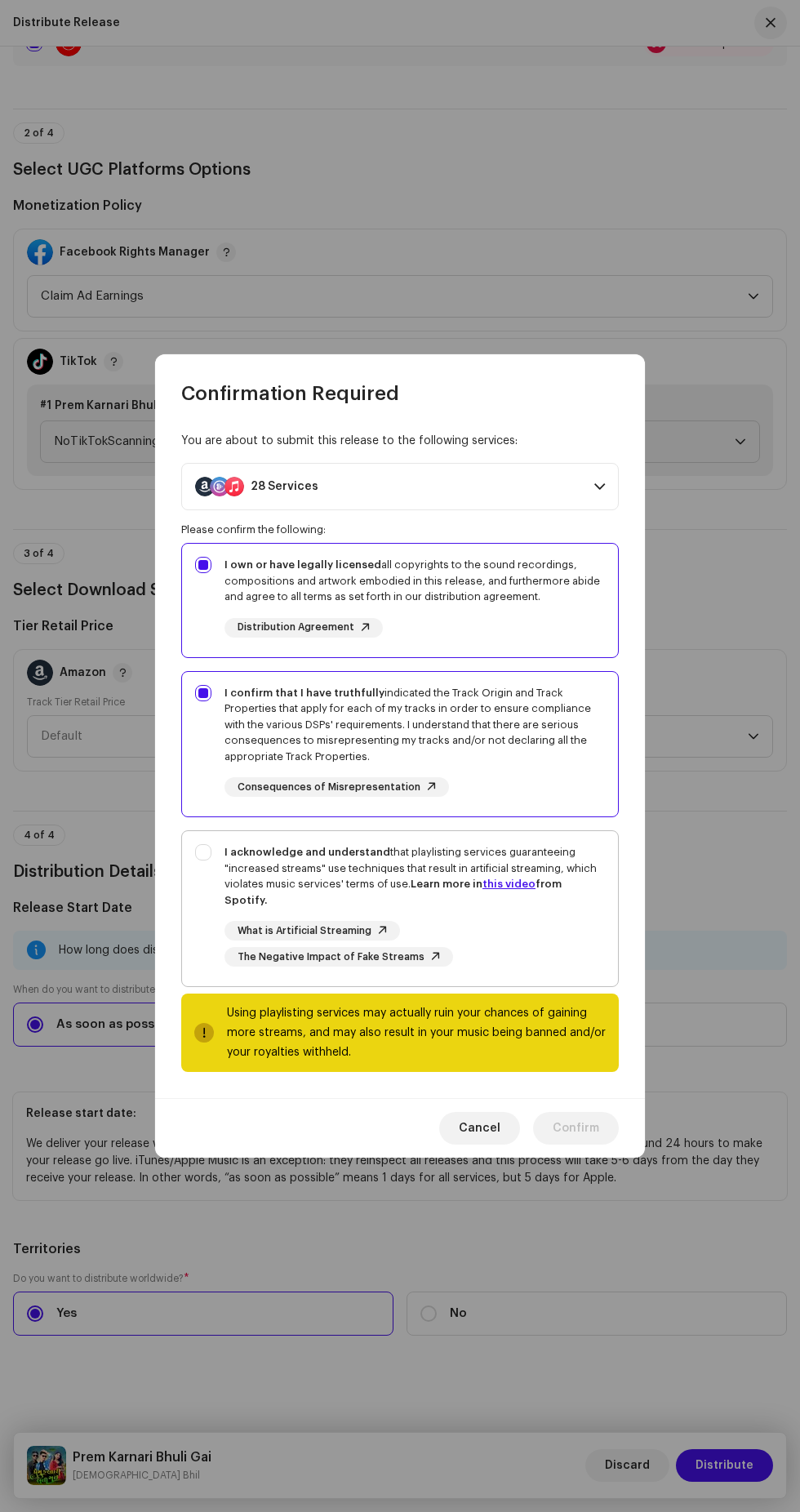
checkbox input "true"
click at [589, 1144] on span "Confirm" at bounding box center [575, 1127] width 46 height 33
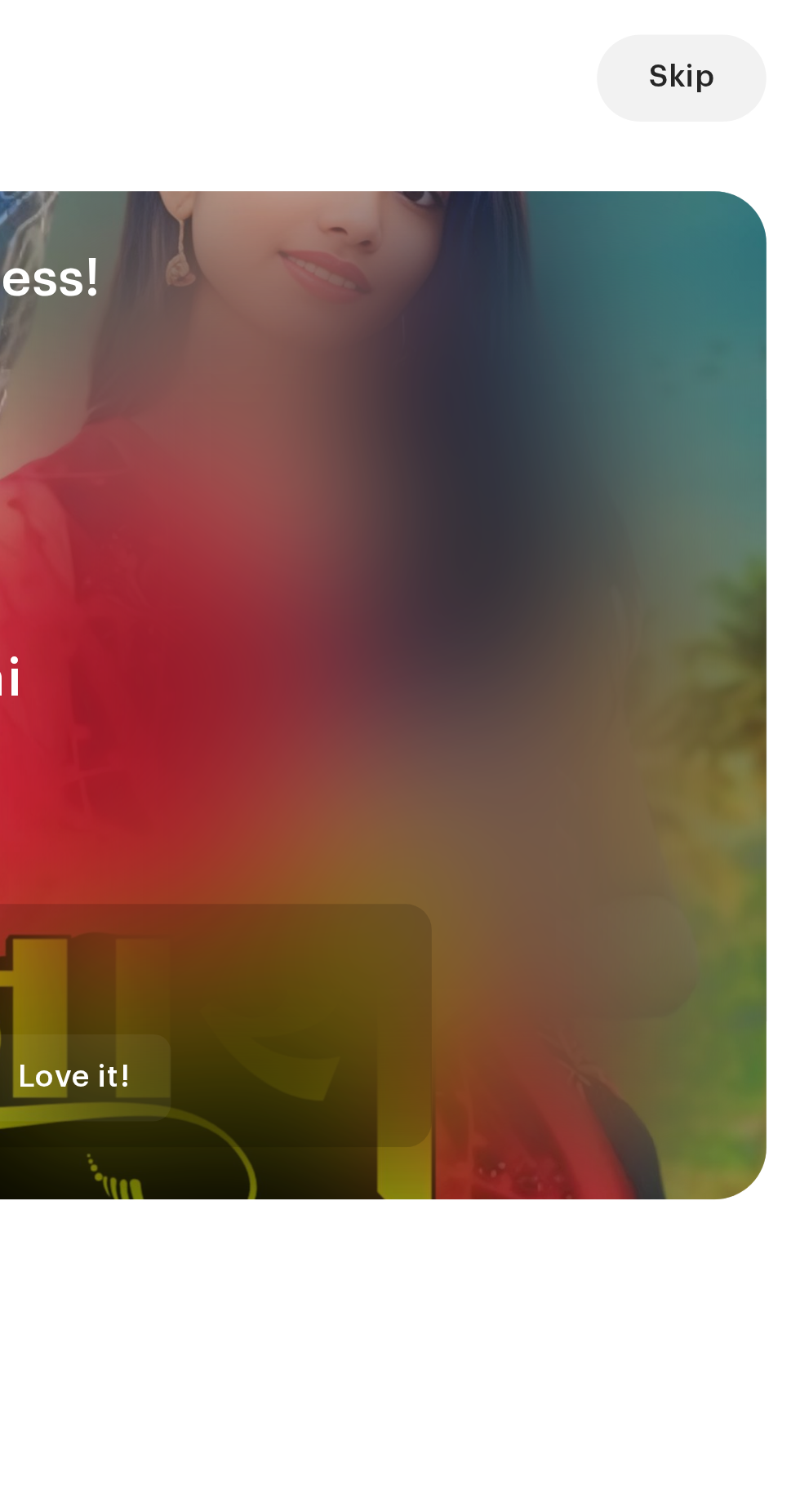
scroll to position [0, 0]
click at [757, 25] on span "Skip" at bounding box center [755, 29] width 24 height 33
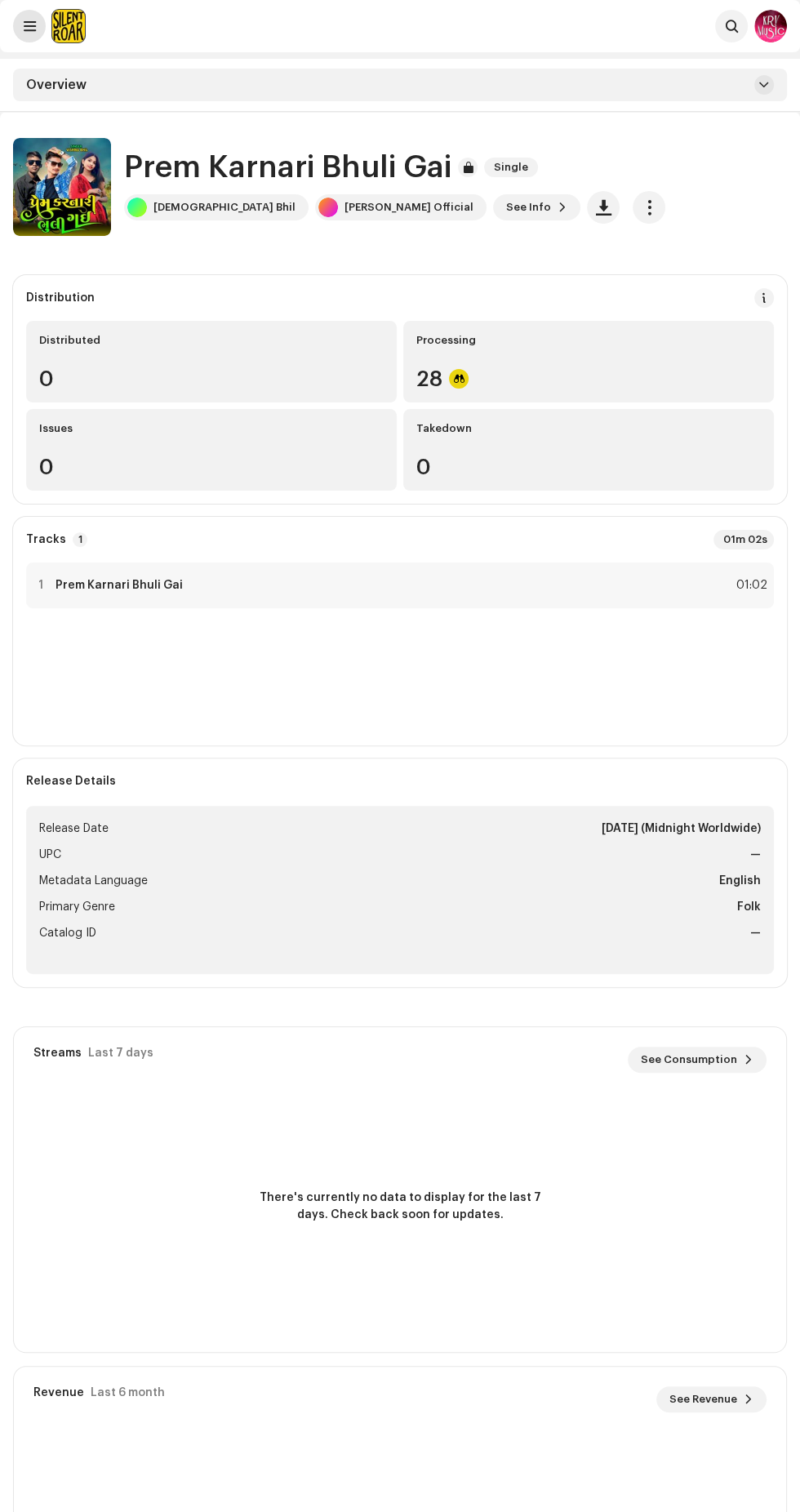
click at [29, 26] on span at bounding box center [29, 26] width 13 height 13
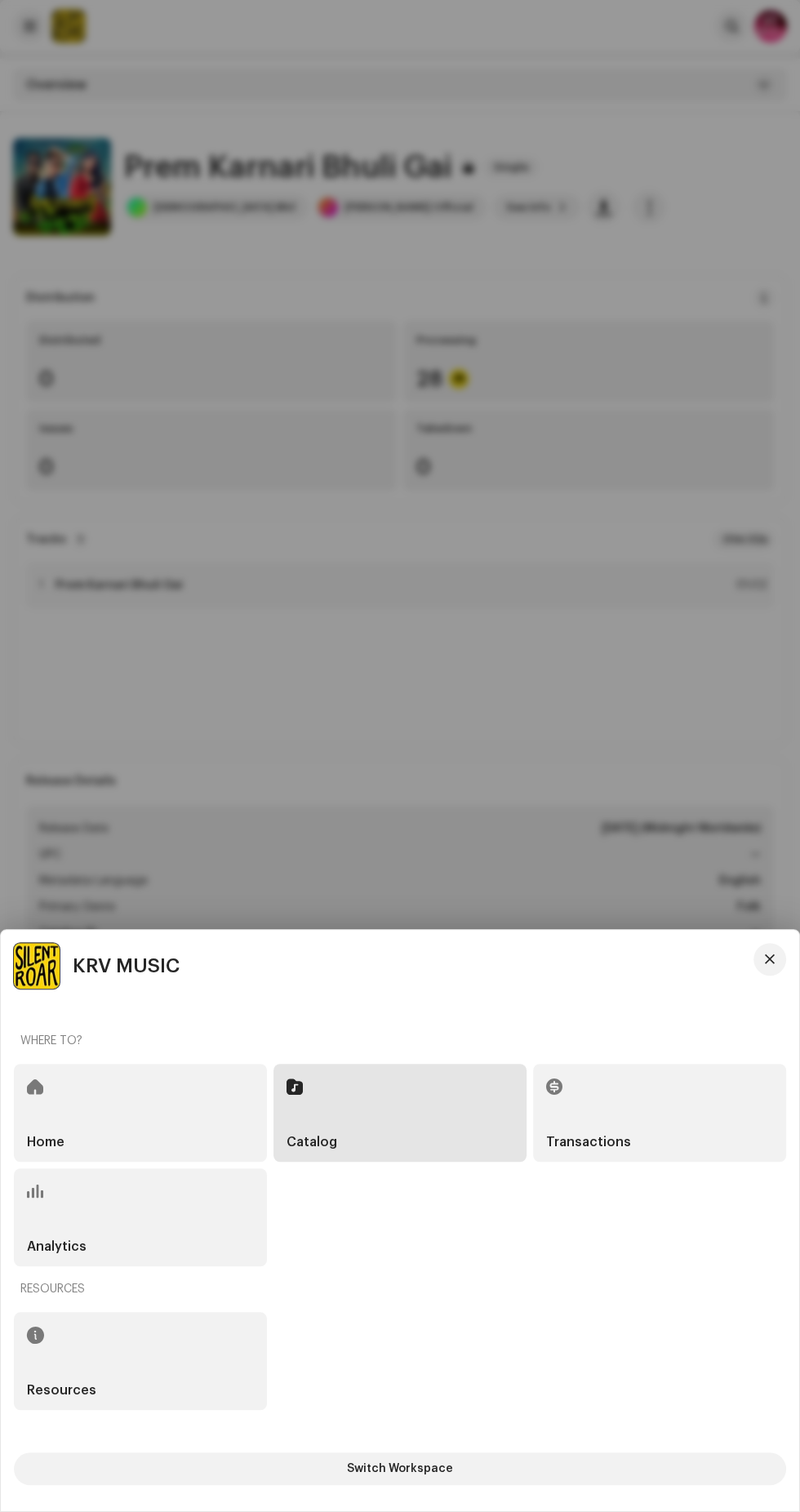
click at [229, 1133] on div "Home" at bounding box center [140, 1112] width 253 height 98
